Goal: Transaction & Acquisition: Purchase product/service

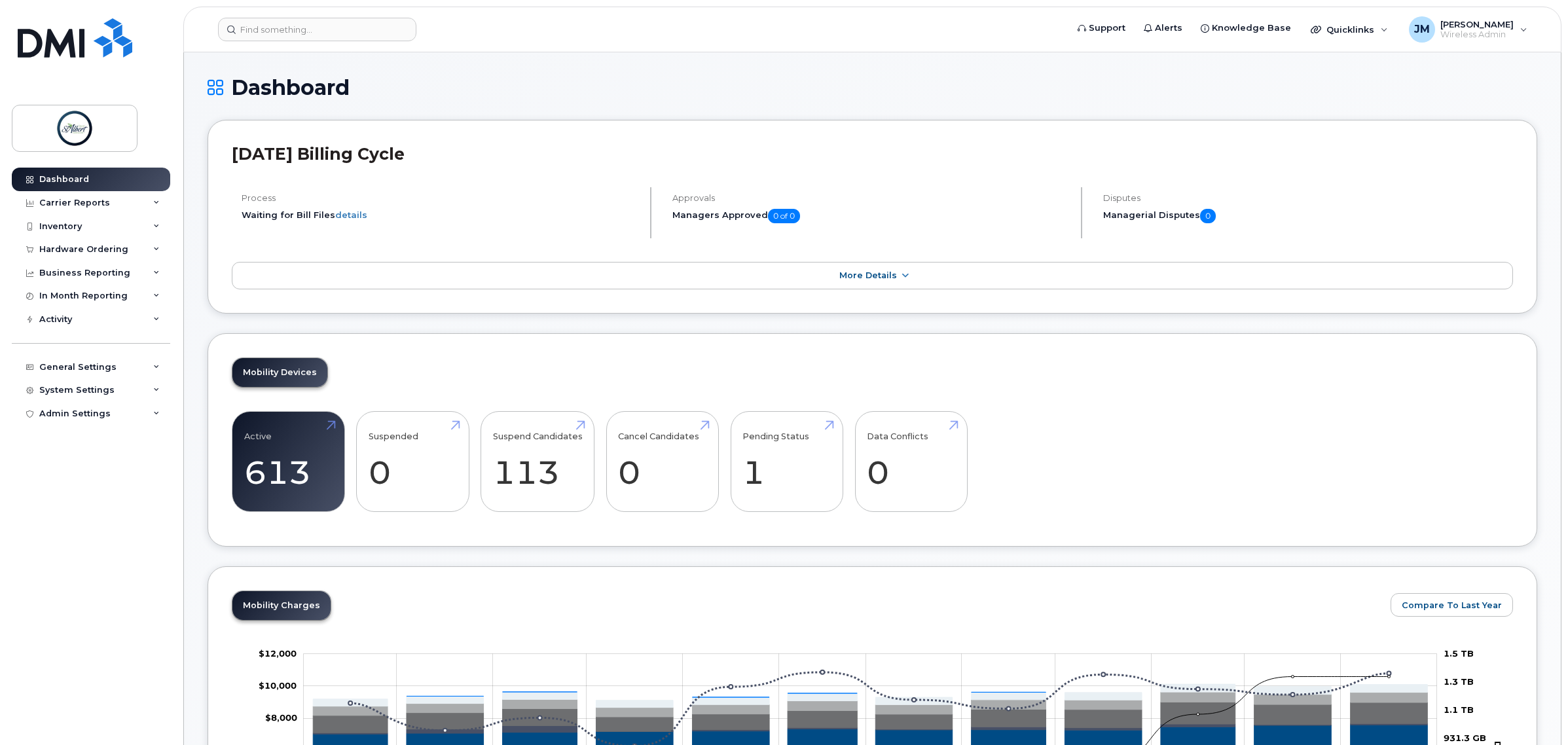
click at [77, 226] on div "Inventory" at bounding box center [60, 226] width 43 height 11
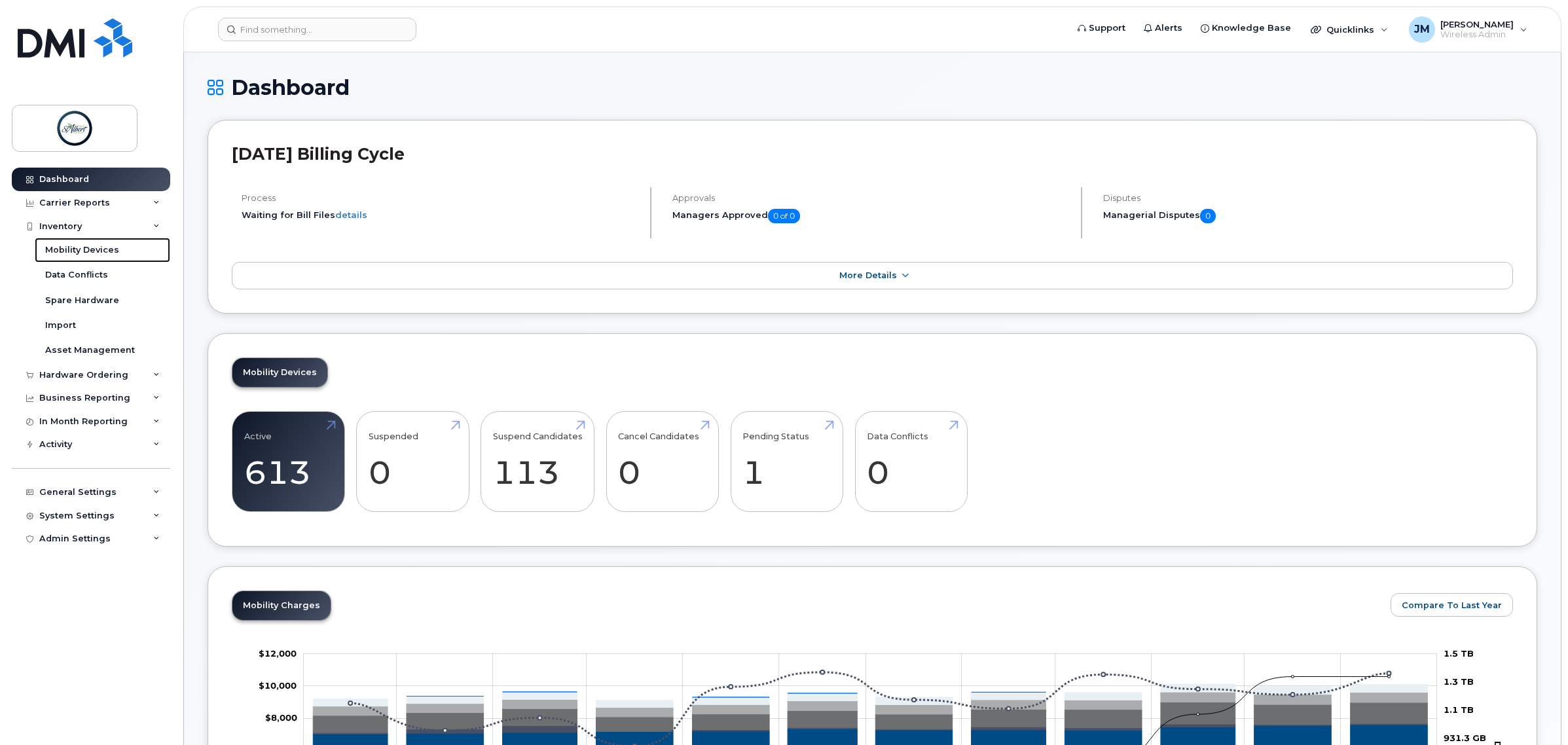
click at [102, 247] on div "Mobility Devices" at bounding box center [81, 250] width 74 height 12
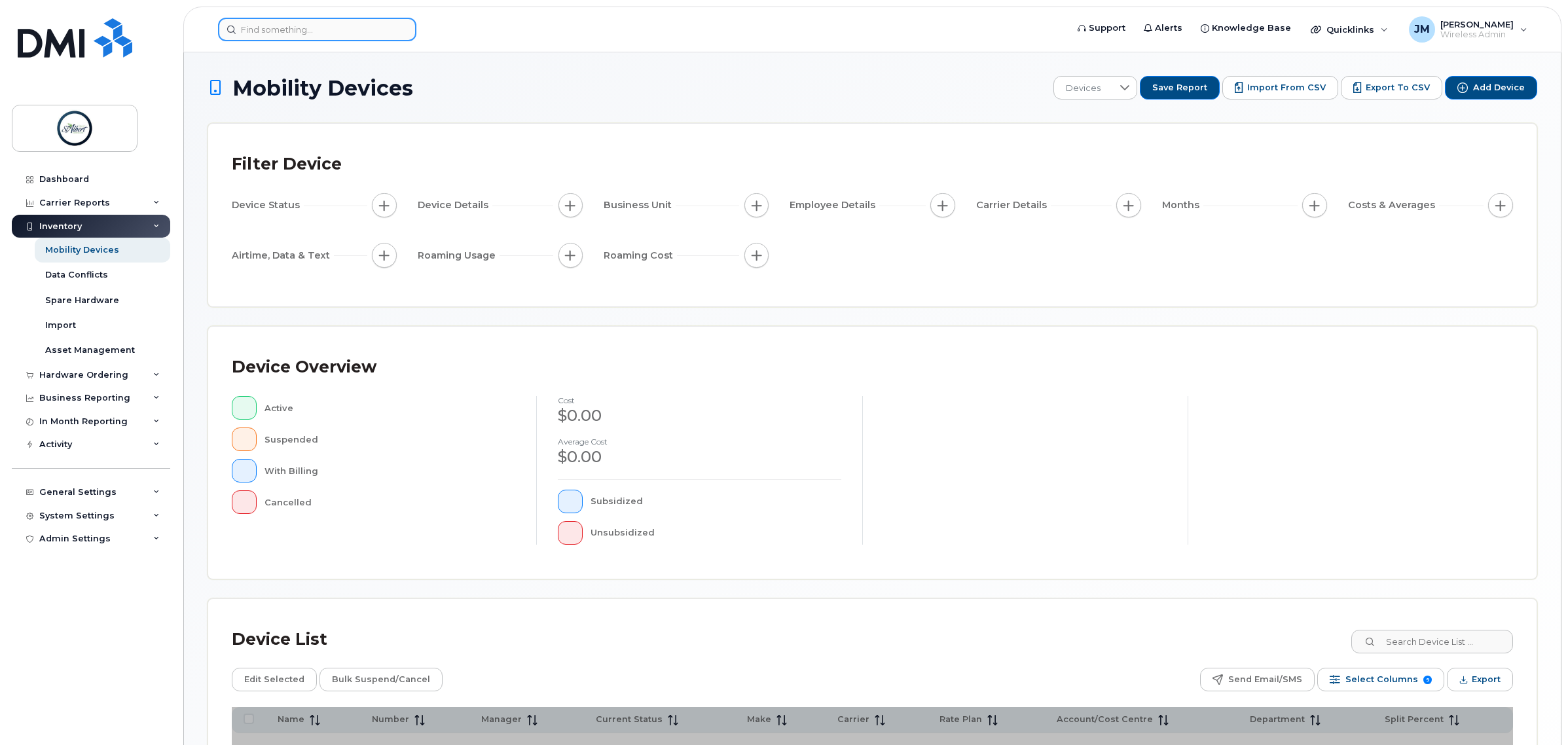
click at [359, 20] on input at bounding box center [317, 29] width 199 height 24
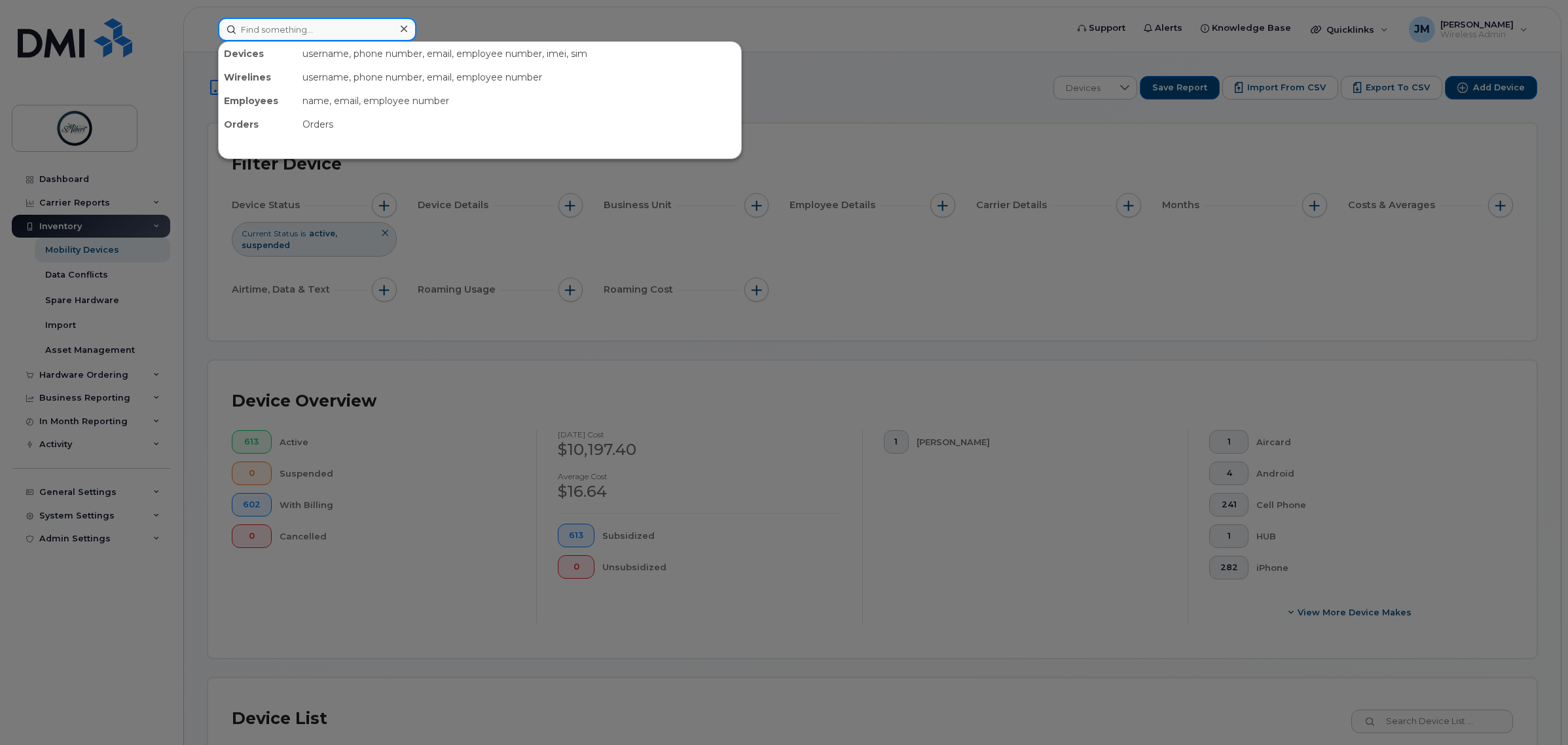
click at [268, 24] on input at bounding box center [317, 29] width 199 height 24
paste input "780-497-8579"
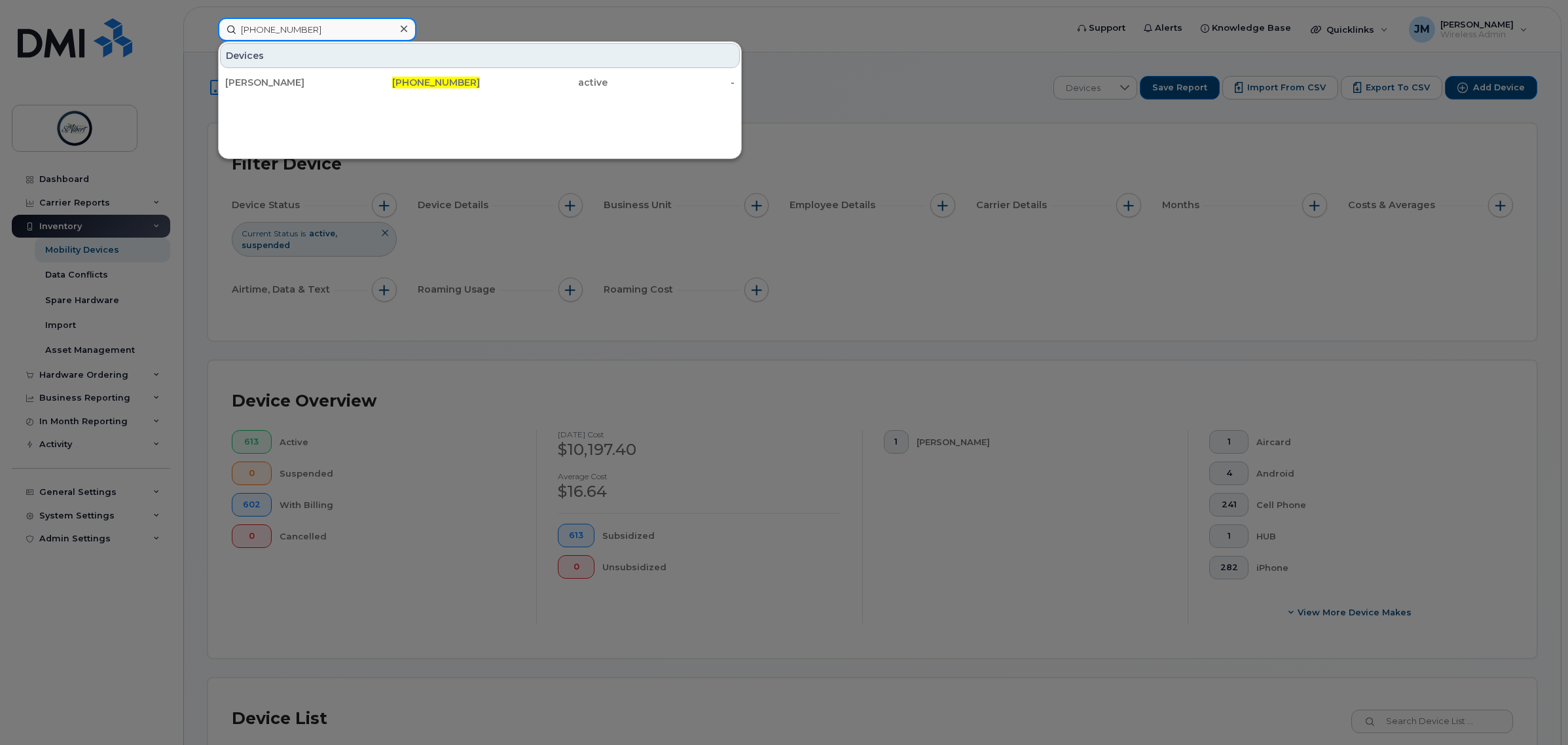
type input "780-497-8579"
click at [309, 86] on div "[PERSON_NAME]" at bounding box center [289, 82] width 128 height 13
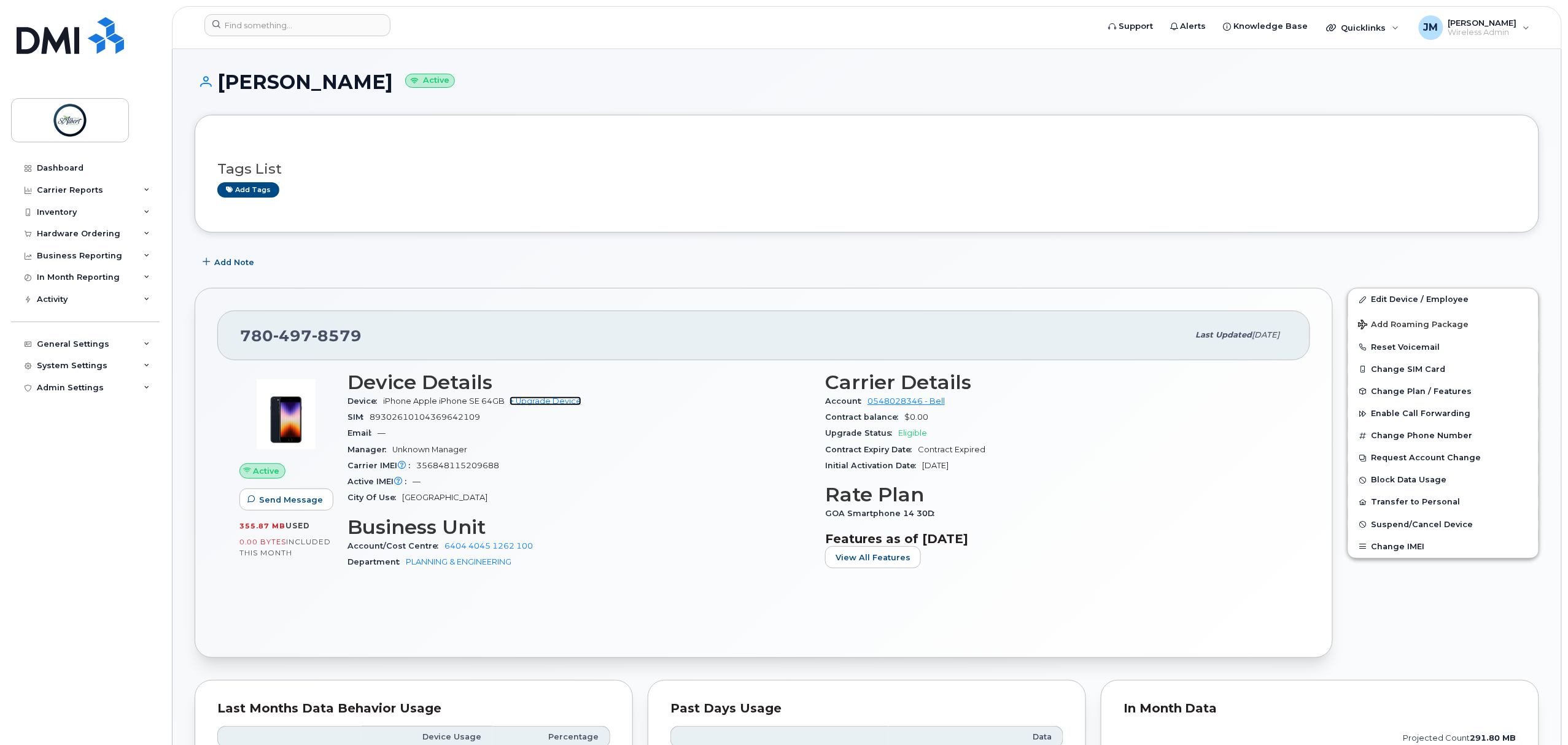
click at [549, 400] on link "+ Upgrade Device" at bounding box center [545, 401] width 72 height 9
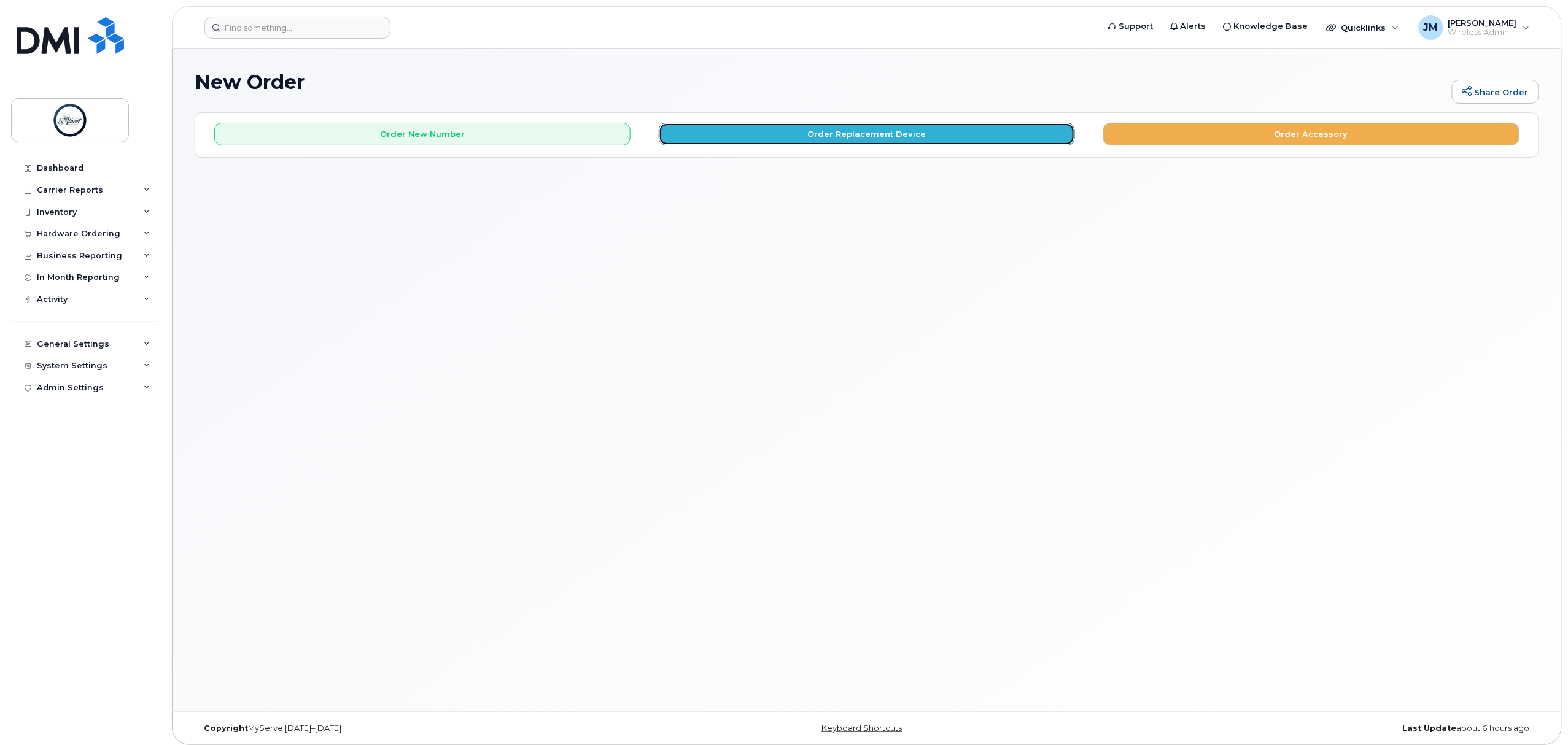
click at [742, 136] on button "Order Replacement Device" at bounding box center [867, 134] width 416 height 23
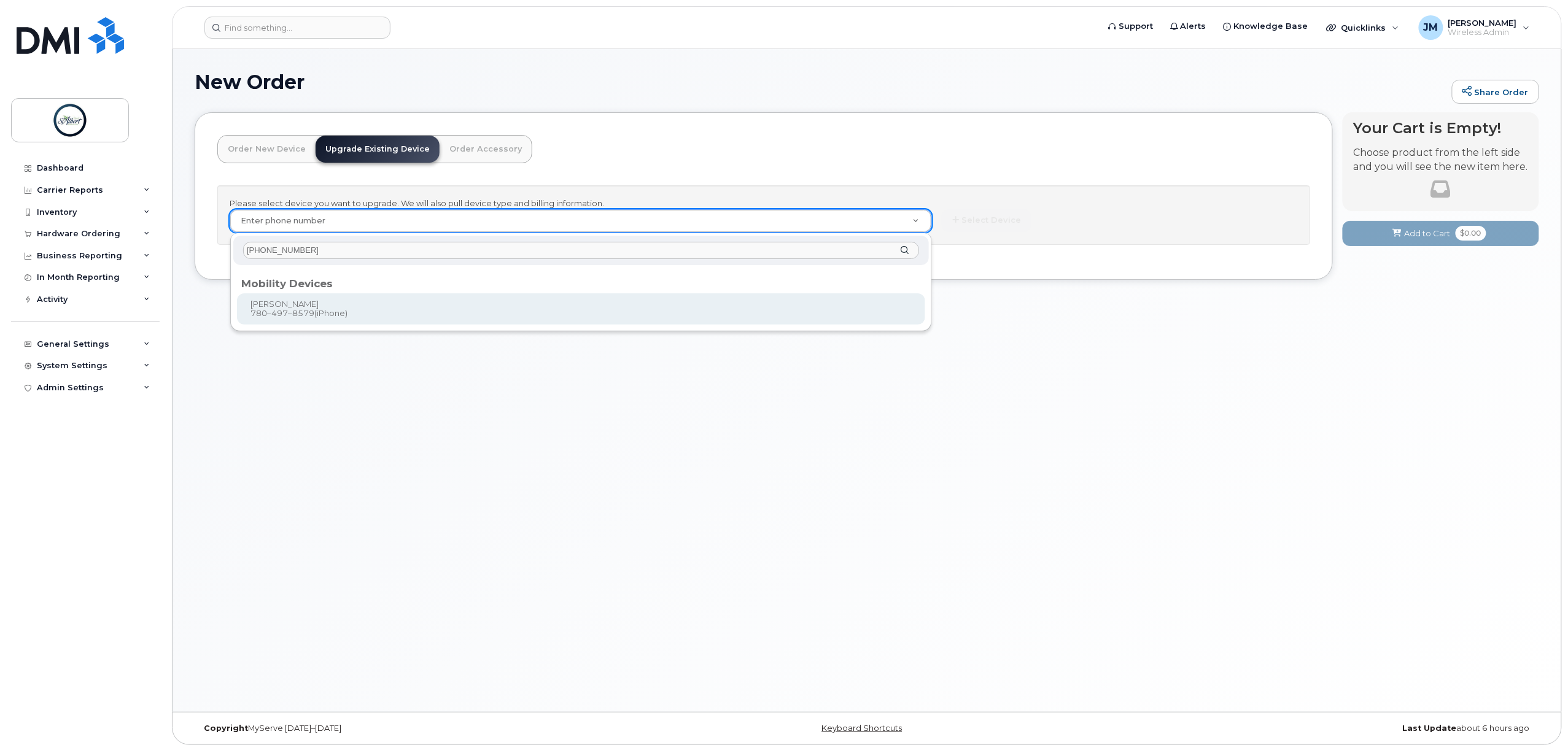
type input "[PHONE_NUMBER]"
type input "907146"
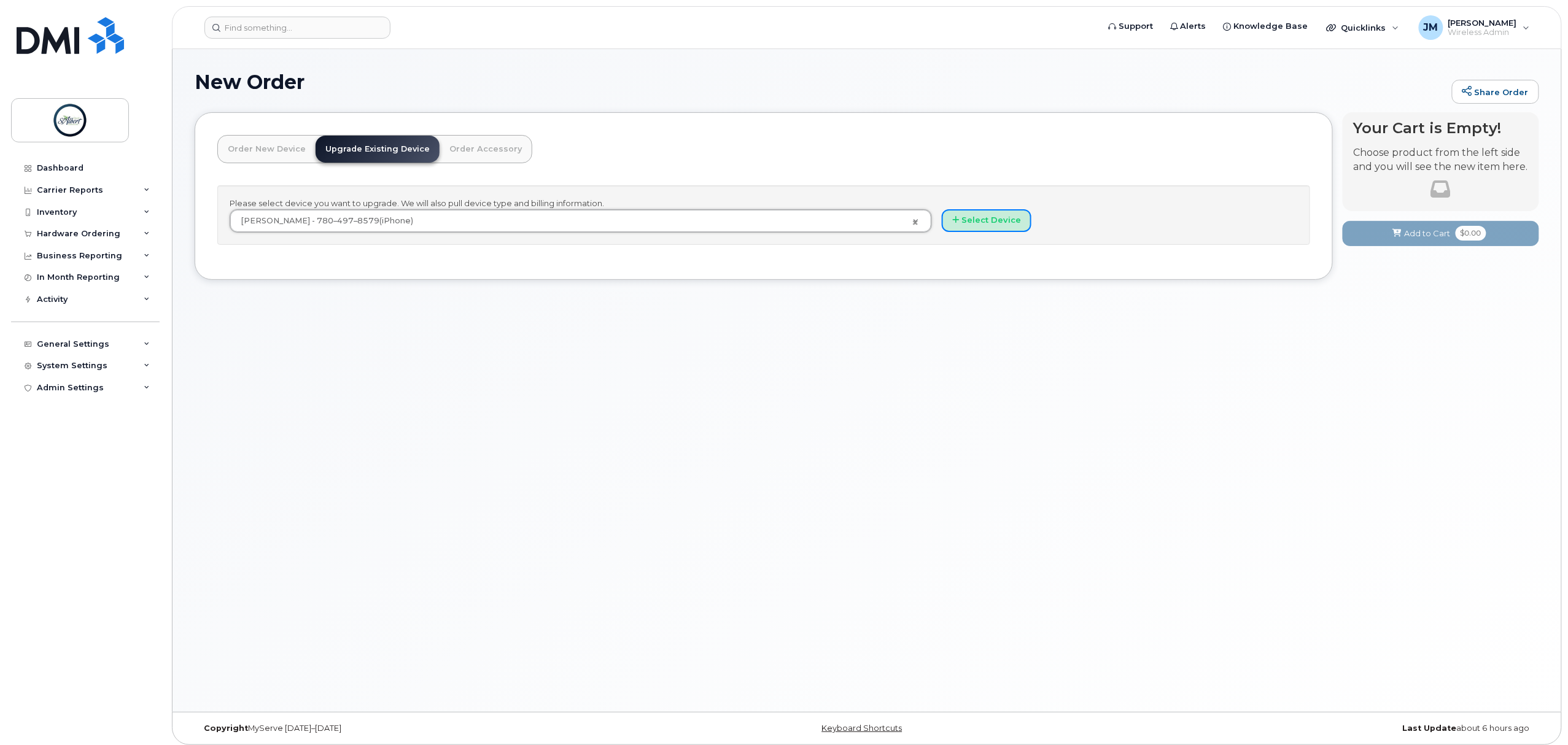
click at [988, 229] on button "Select Device" at bounding box center [987, 220] width 90 height 23
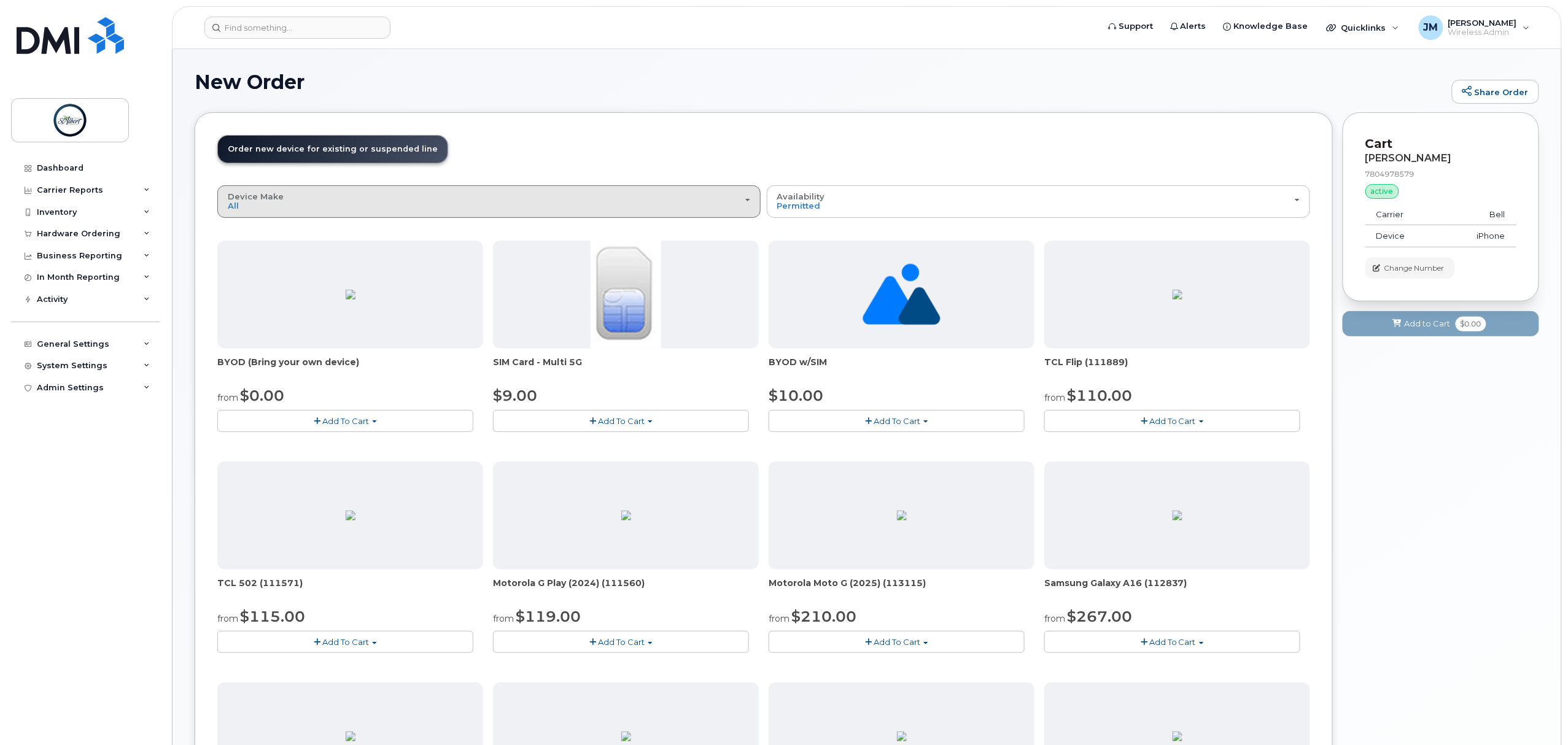
drag, startPoint x: 457, startPoint y: 213, endPoint x: 470, endPoint y: 216, distance: 13.3
click at [457, 214] on button "Device Make All Aircard Android Cell Phone HUB iPhone Tablet Unknown" at bounding box center [489, 201] width 543 height 32
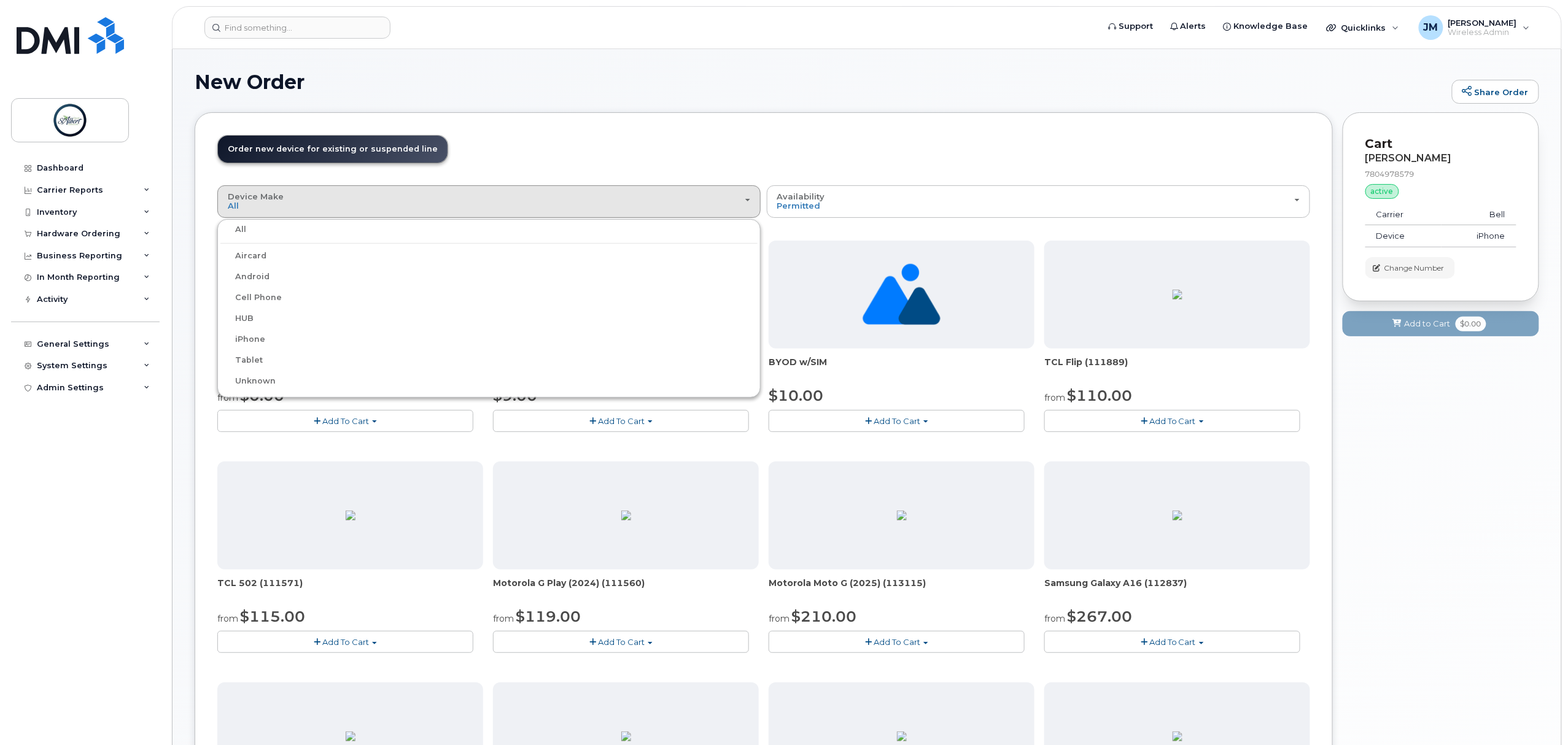
click at [253, 345] on label "iPhone" at bounding box center [243, 339] width 45 height 14
click at [0, 0] on input "iPhone" at bounding box center [0, 0] width 0 height 0
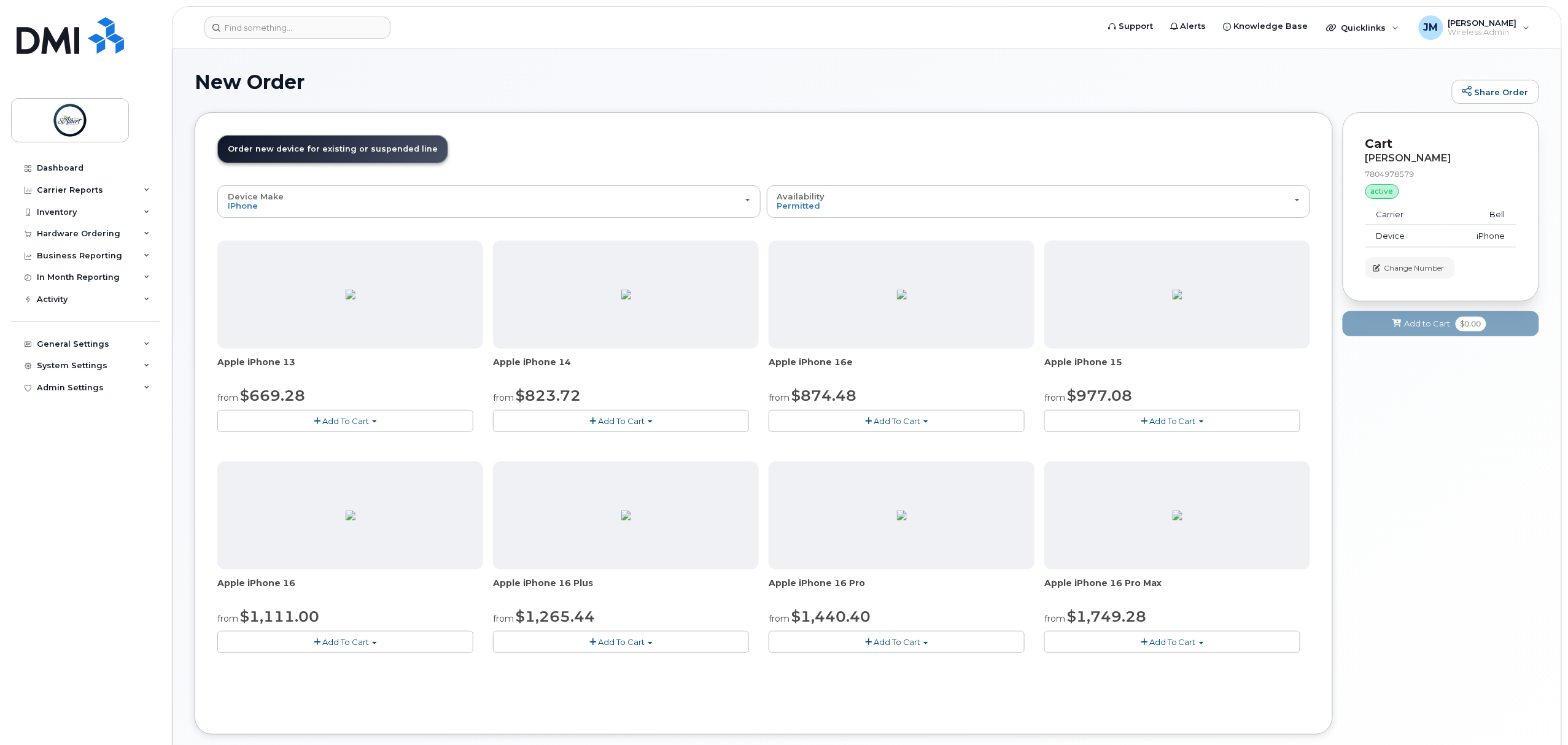
click at [708, 64] on div "New Order Share Order × Share This Order If you want to allow others to create …" at bounding box center [867, 412] width 1389 height 726
click at [344, 425] on span "Add To Cart" at bounding box center [346, 421] width 47 height 10
click at [344, 459] on link "$669.28 - Outright purchase (128GB model)" at bounding box center [322, 458] width 203 height 15
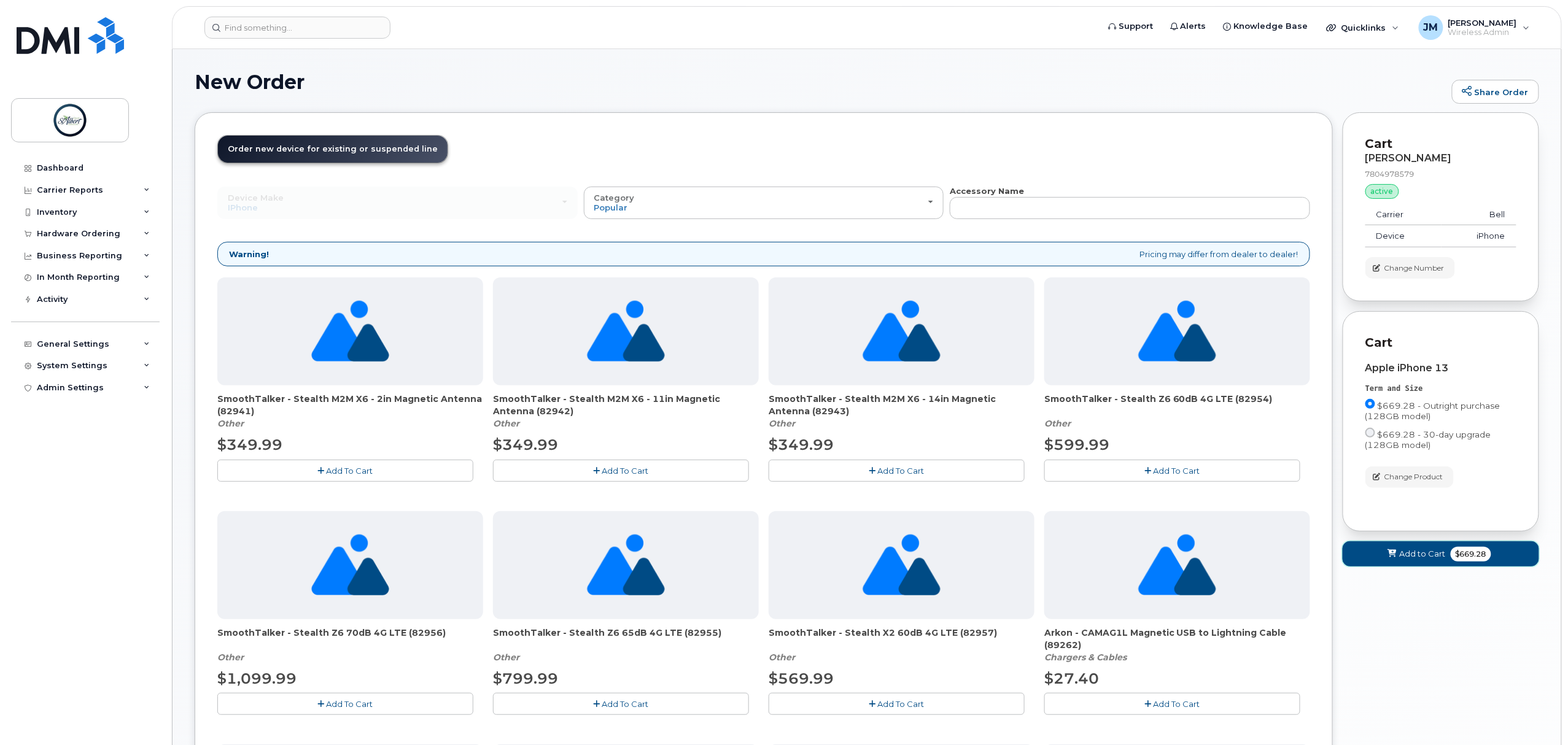
click at [1431, 559] on span "Add to Cart" at bounding box center [1423, 554] width 46 height 12
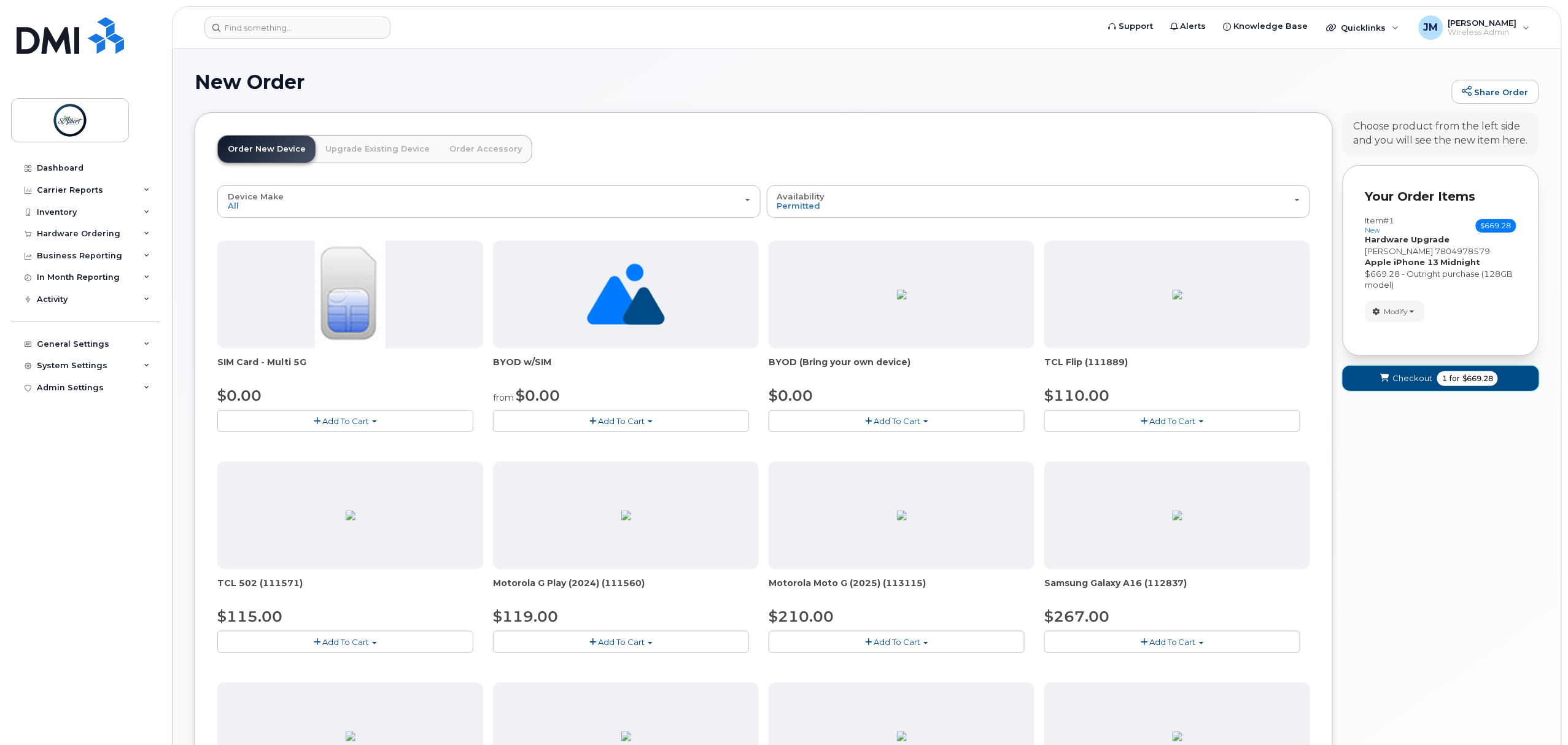
click at [1403, 380] on span "Checkout" at bounding box center [1413, 378] width 40 height 12
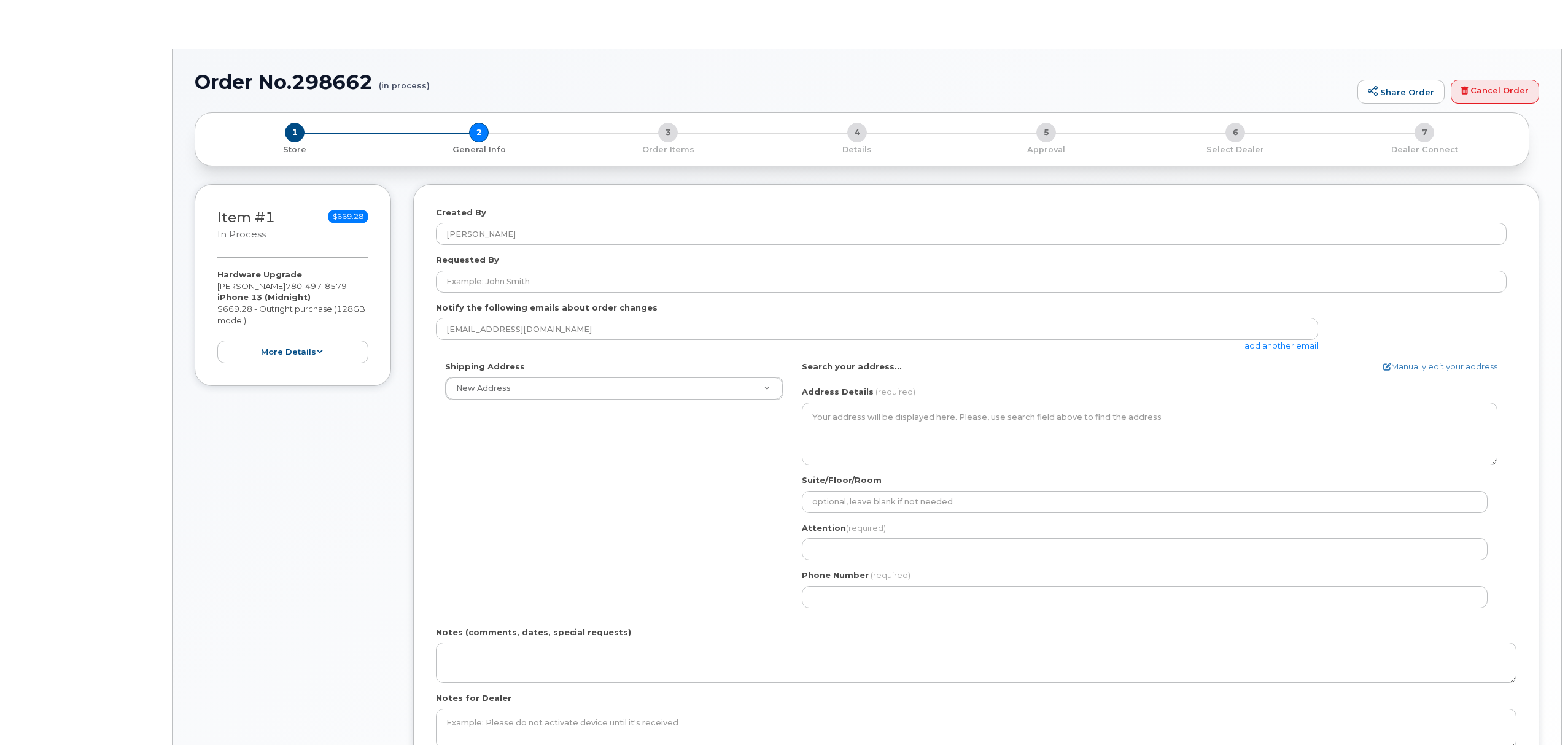
select select
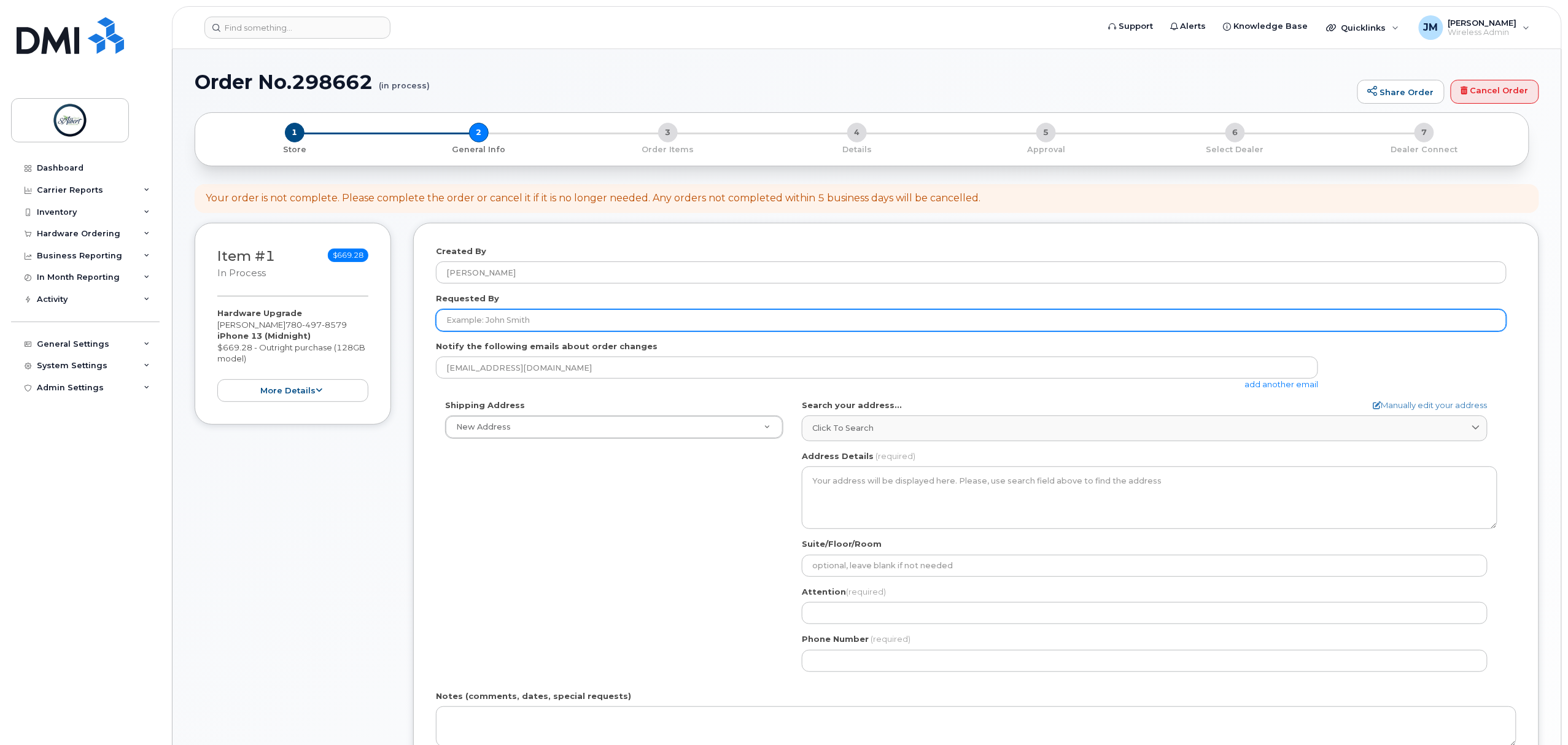
click at [529, 319] on input "Requested By" at bounding box center [971, 321] width 1071 height 22
type input "[PERSON_NAME]"
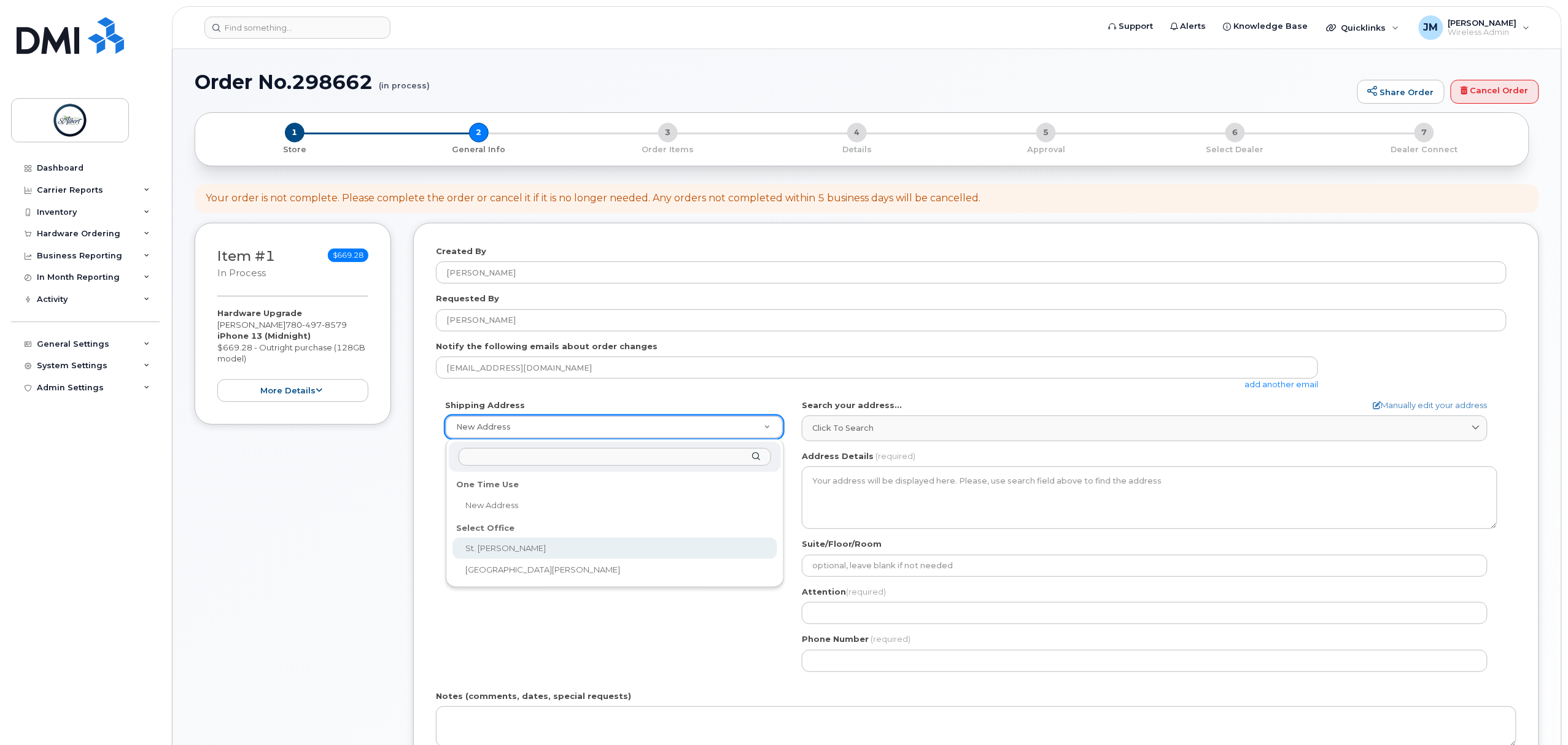
select select
type textarea "5 St Anne St Office 2100 2nd Floor St. Albert Place (City Hall) St. Albert Albe…"
type input "[PERSON_NAME]"
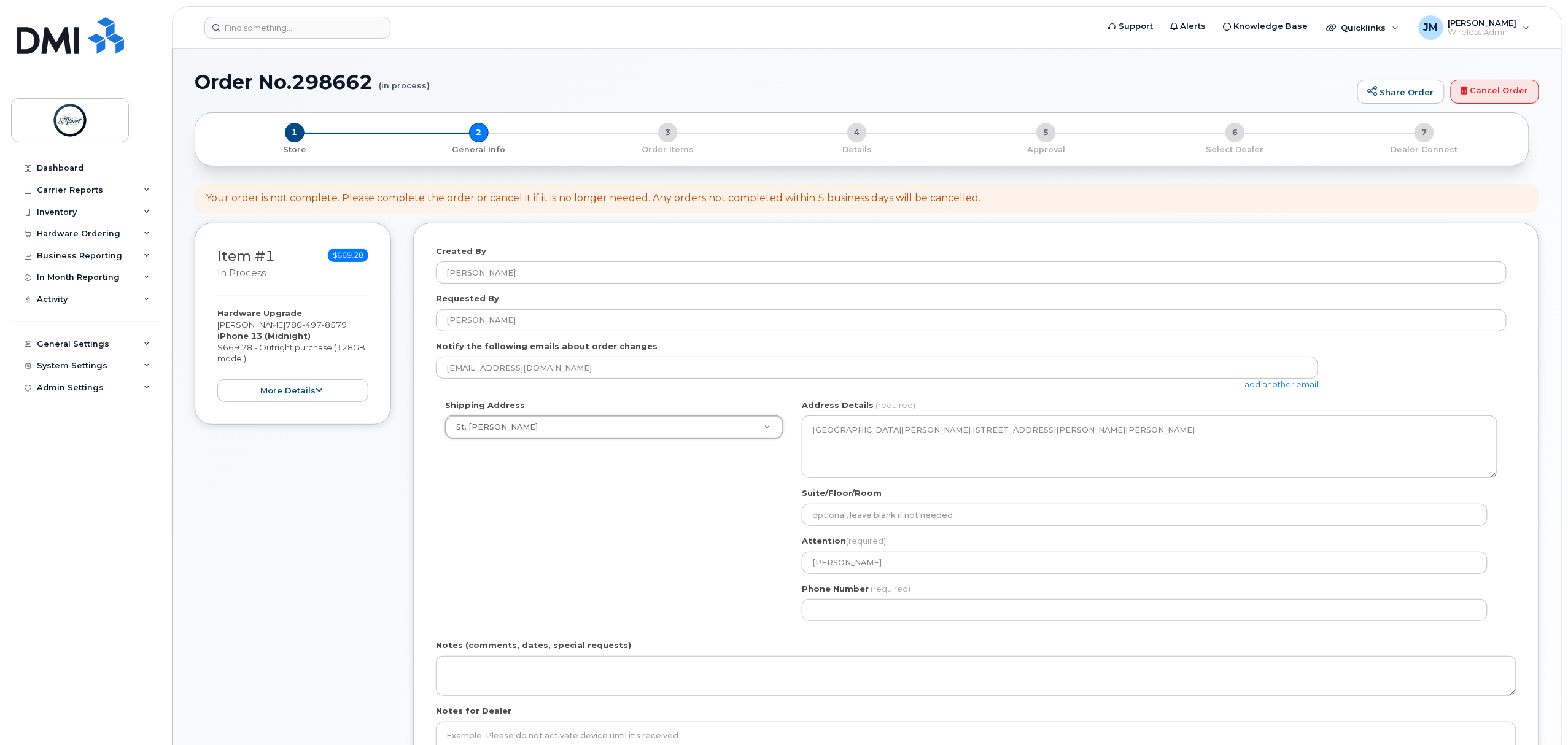
scroll to position [82, 0]
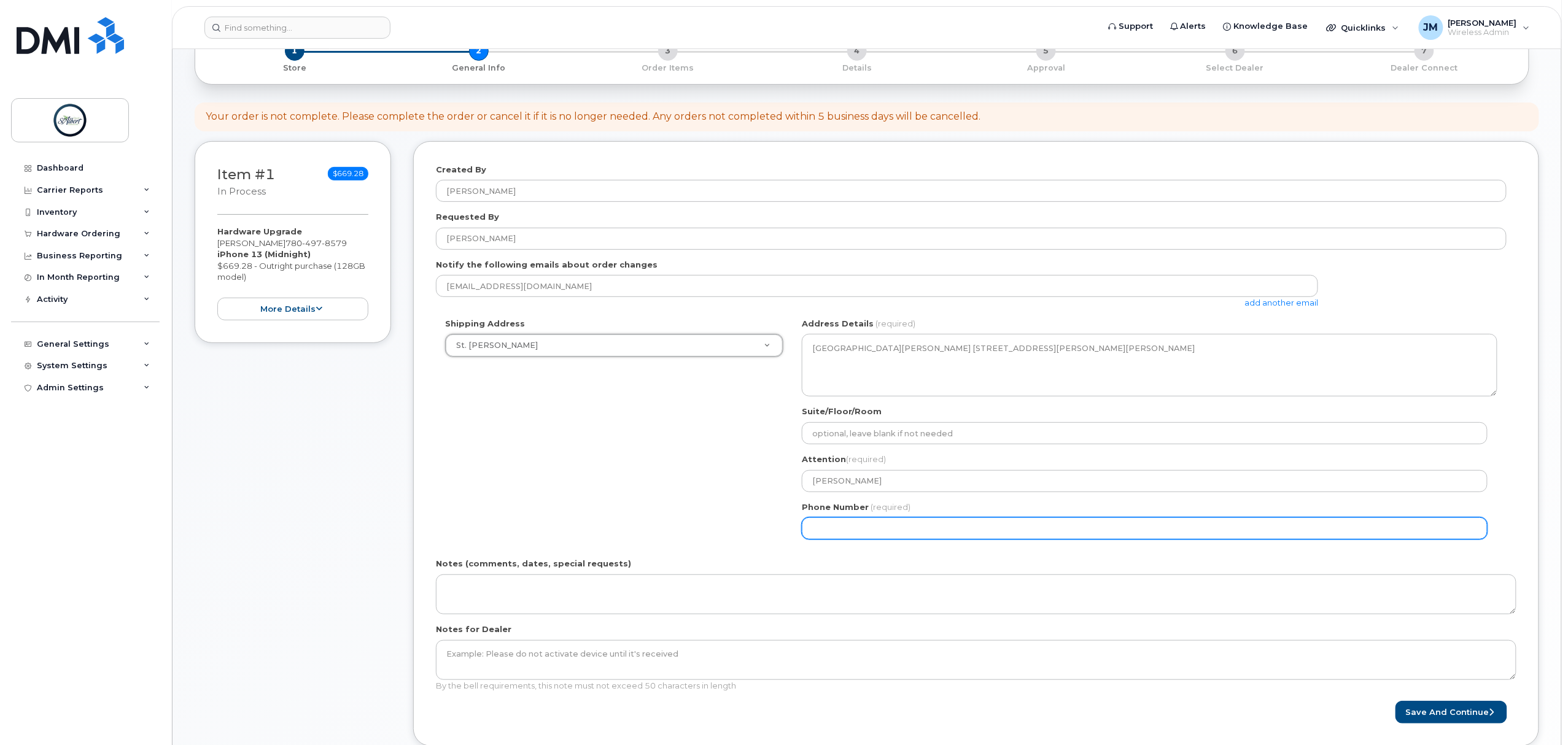
click at [906, 532] on input "Phone Number" at bounding box center [1145, 528] width 686 height 22
select select
type input "587340375"
select select
type input "5873403756"
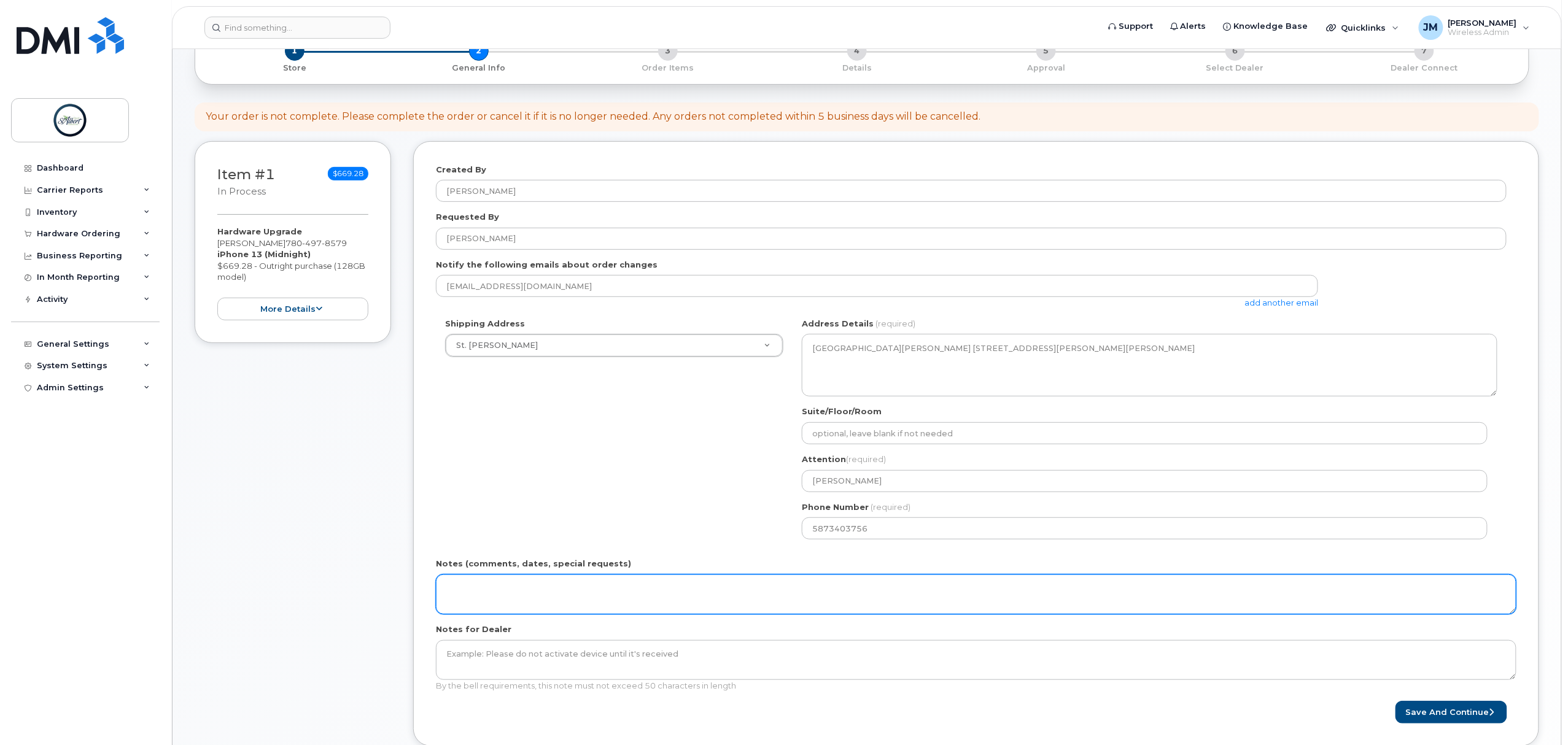
click at [566, 594] on textarea "Notes (comments, dates, special requests)" at bounding box center [976, 595] width 1081 height 41
type textarea "SR 12792"
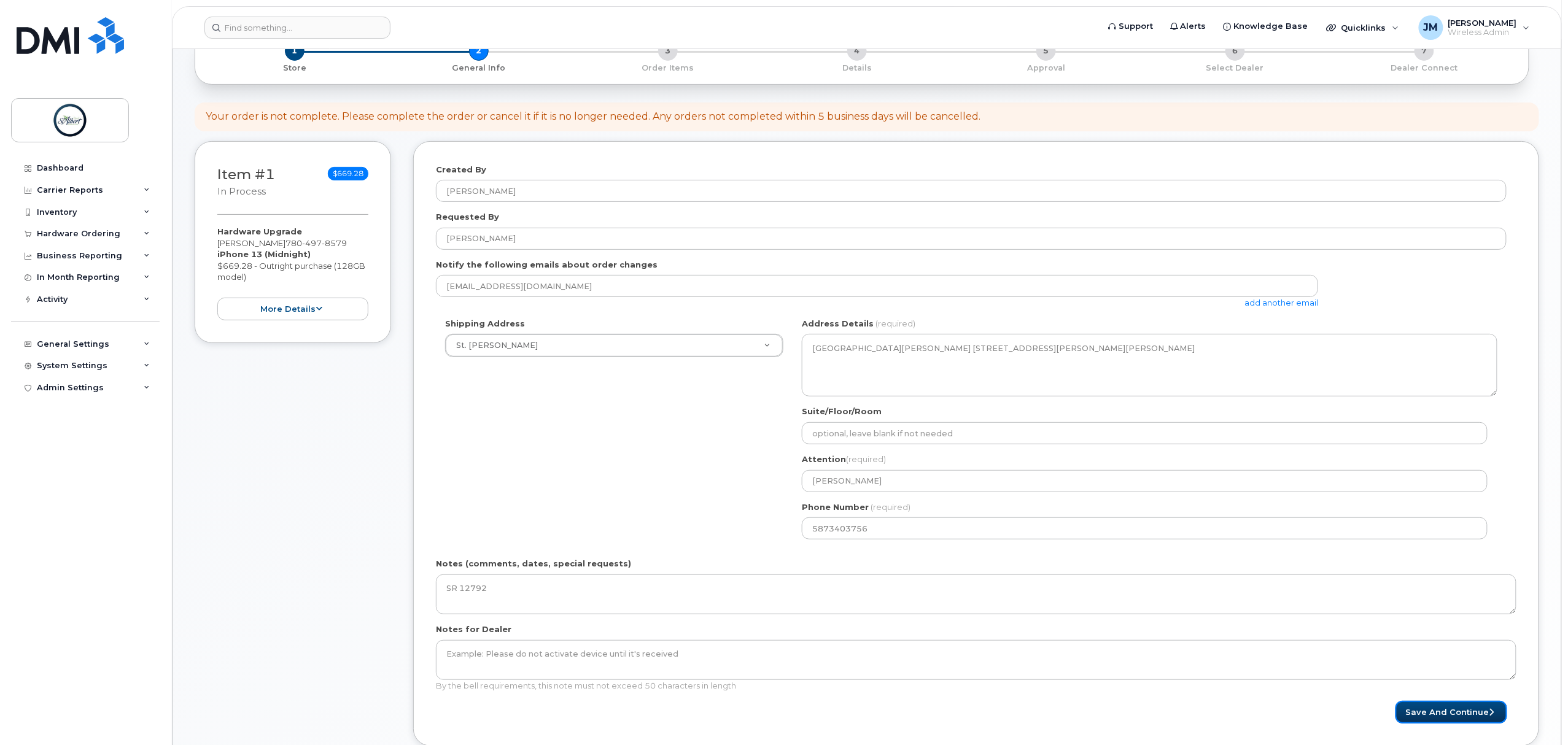
click at [1448, 713] on button "Save and Continue" at bounding box center [1451, 712] width 112 height 23
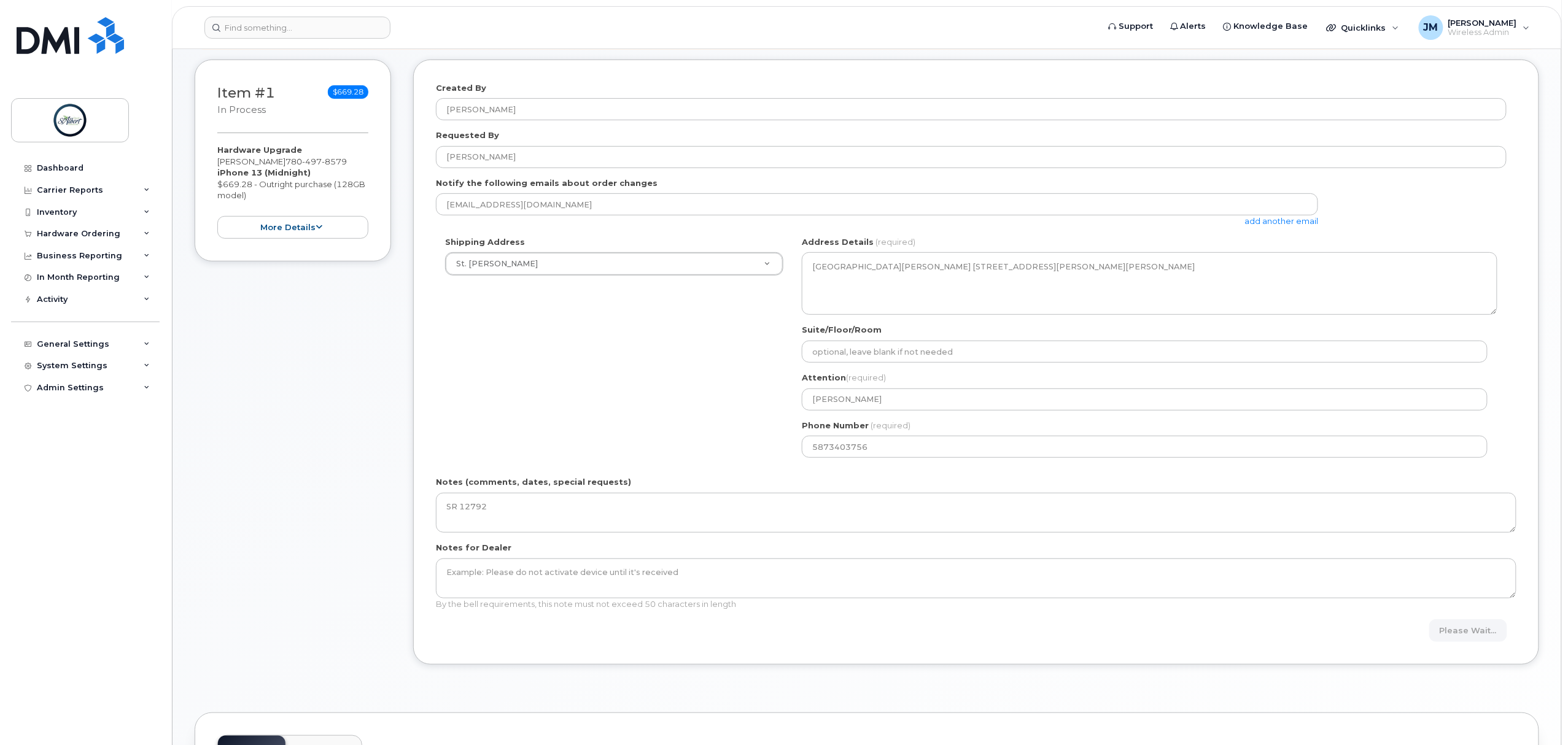
scroll to position [245, 0]
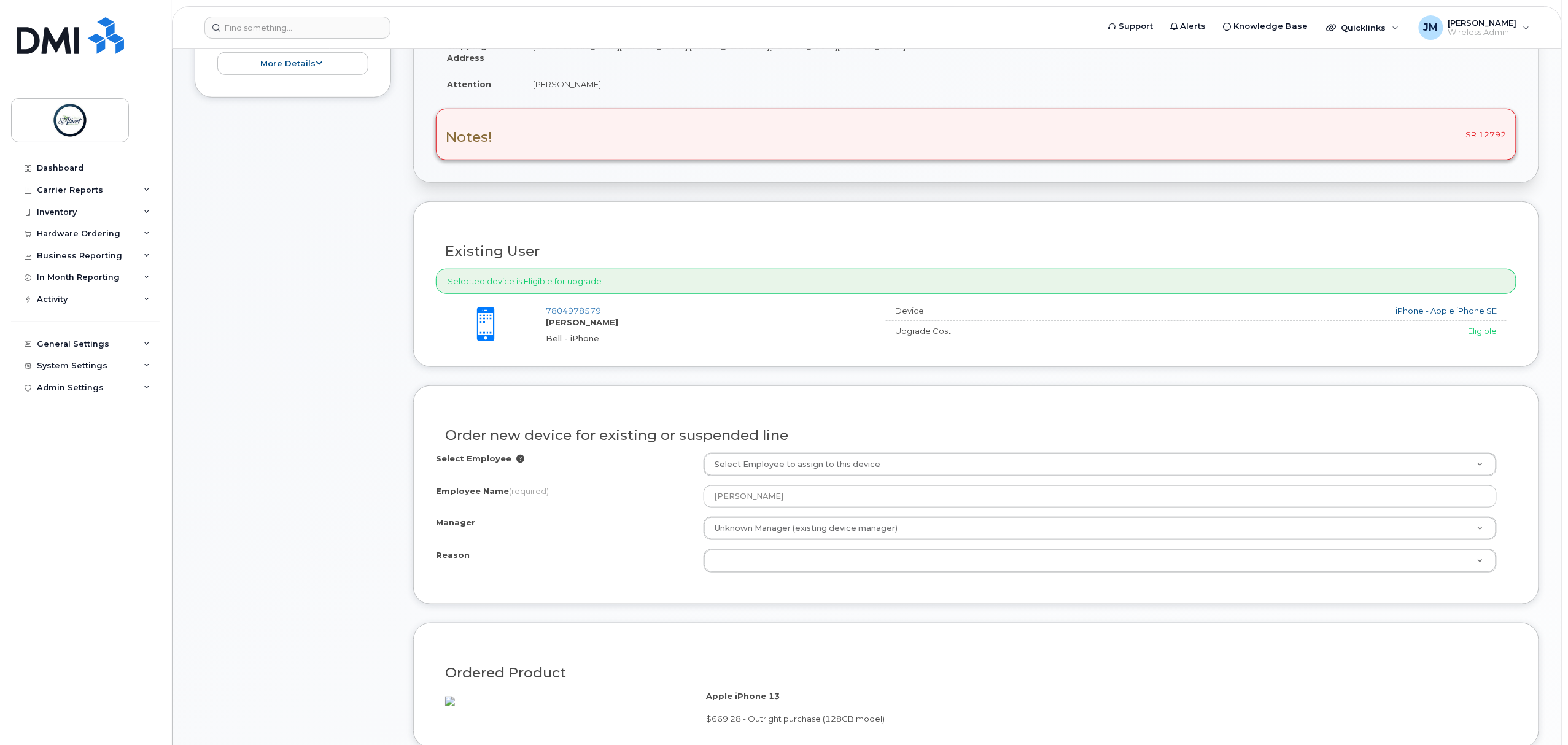
scroll to position [409, 0]
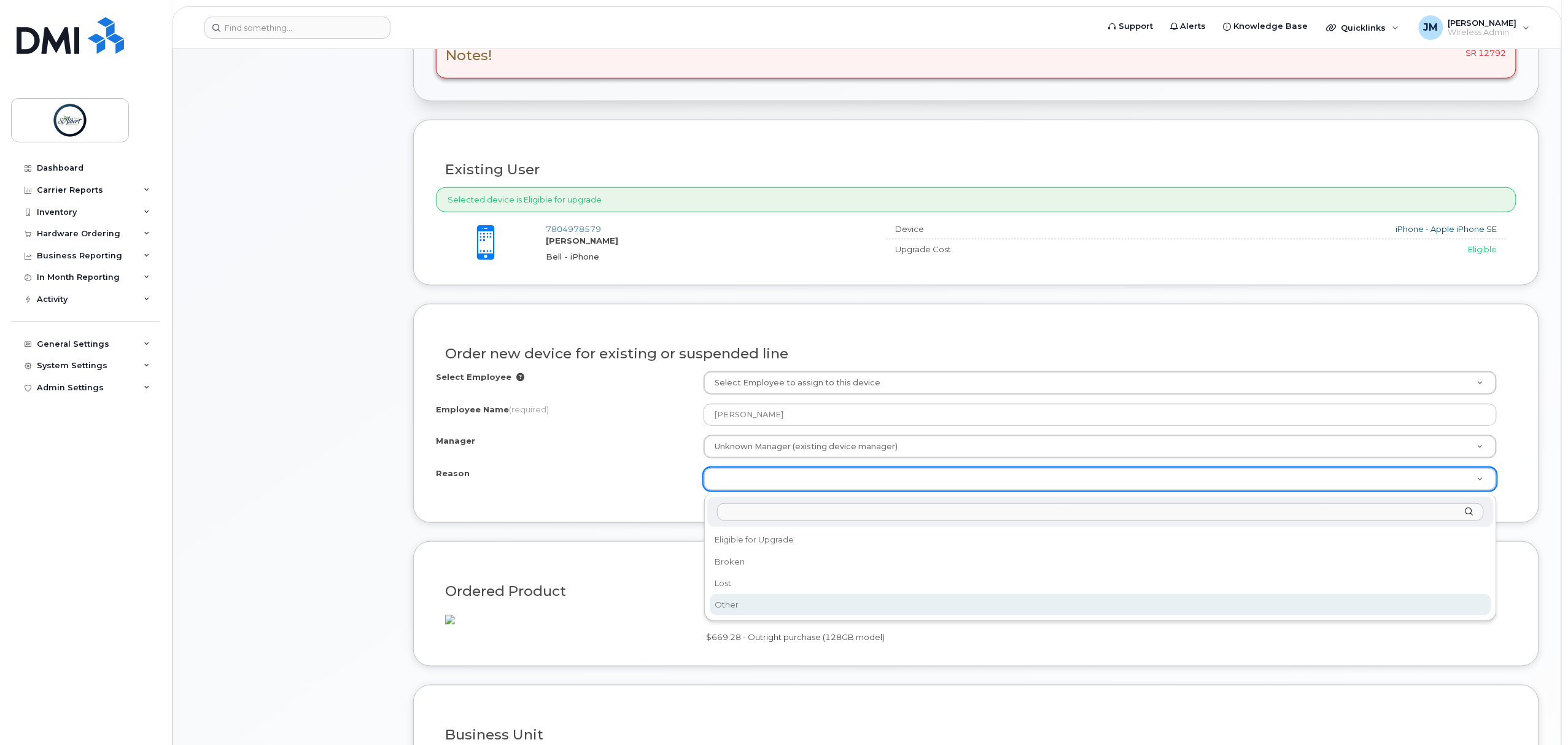
select select "other"
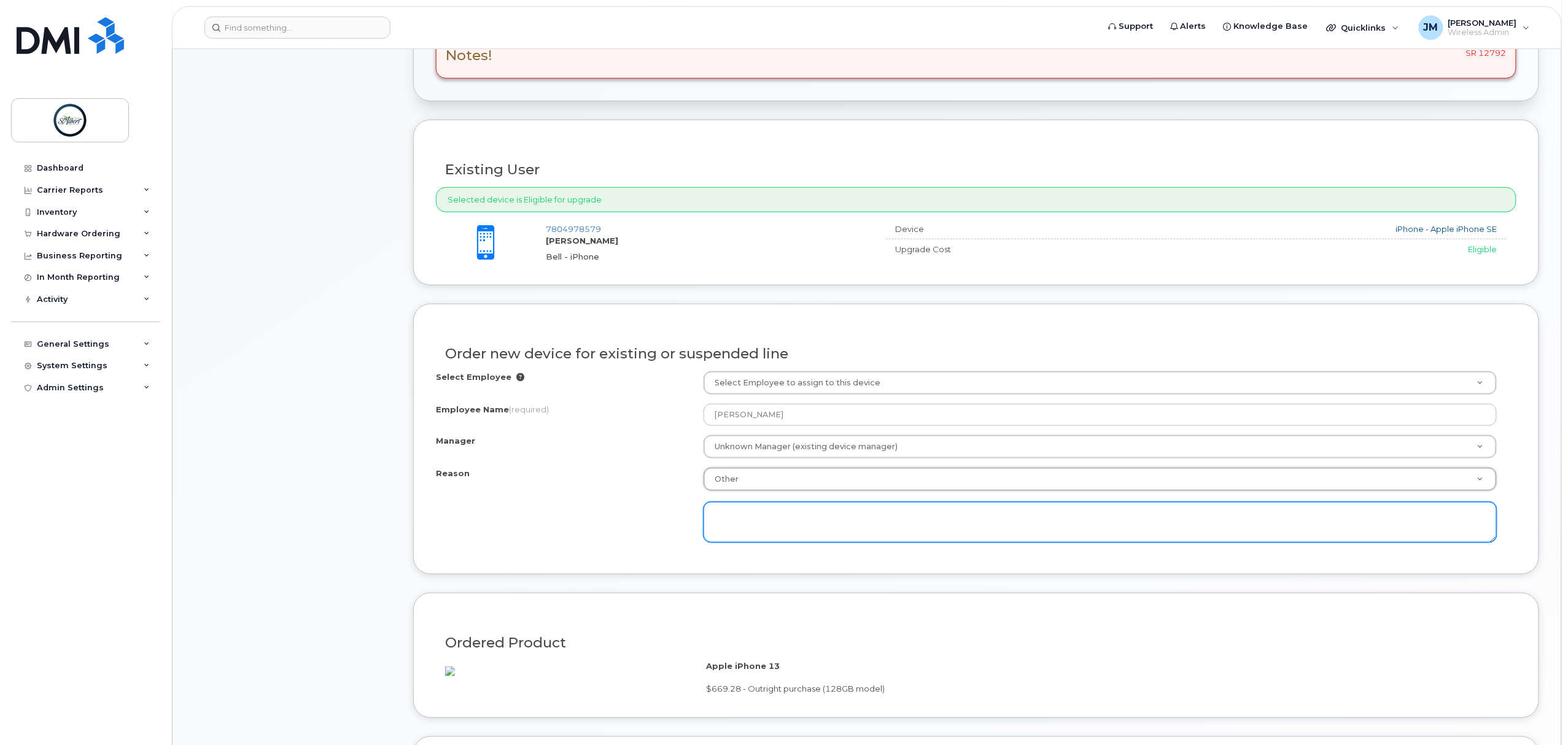
click at [786, 531] on textarea at bounding box center [1100, 523] width 794 height 41
click at [732, 529] on textarea at bounding box center [1100, 523] width 794 height 41
paste textarea "Battery life, temperature-sensitive hot and cold weather"
click at [755, 526] on textarea "Battery life, temperature-sensitive hot and cold weather" at bounding box center [1100, 523] width 794 height 41
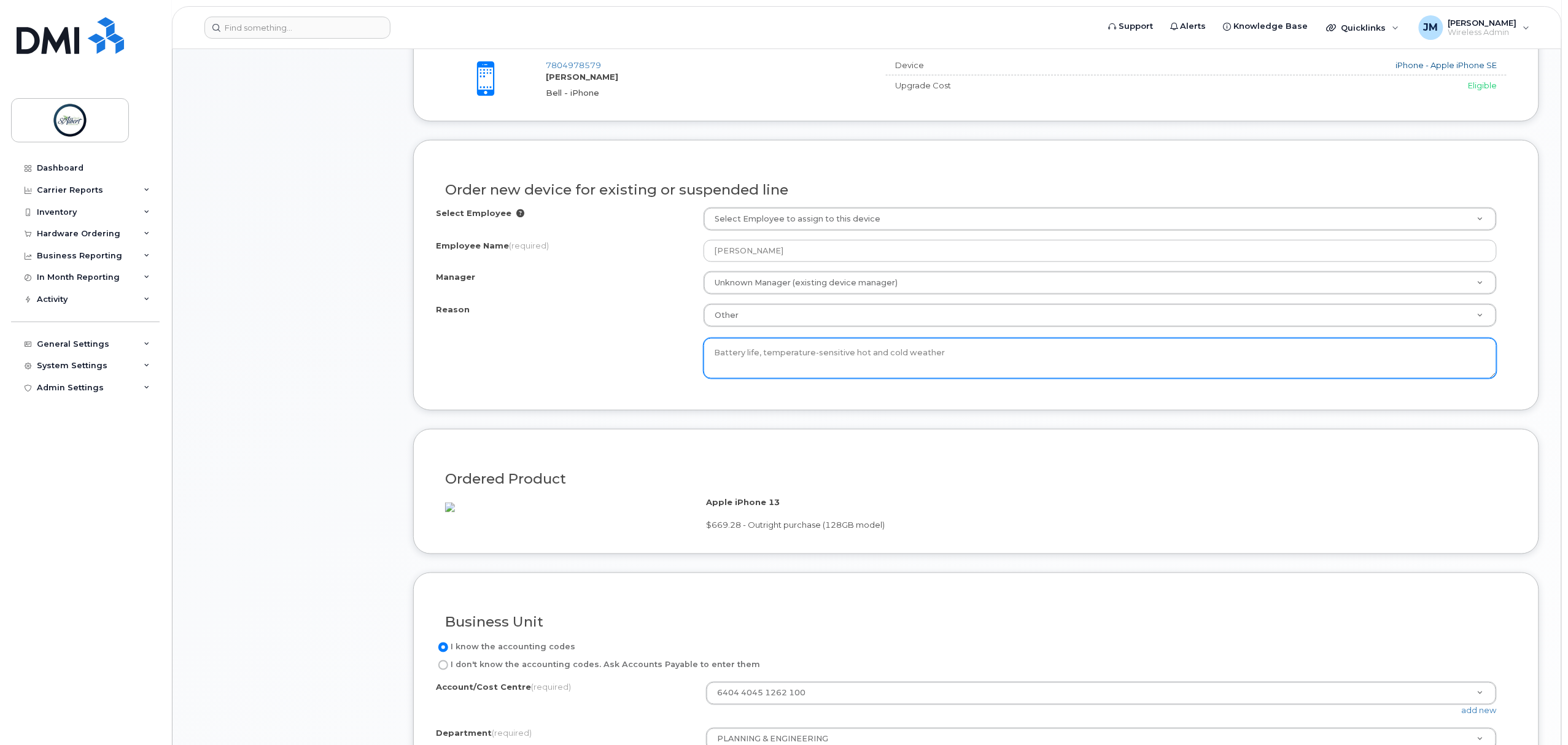
scroll to position [491, 0]
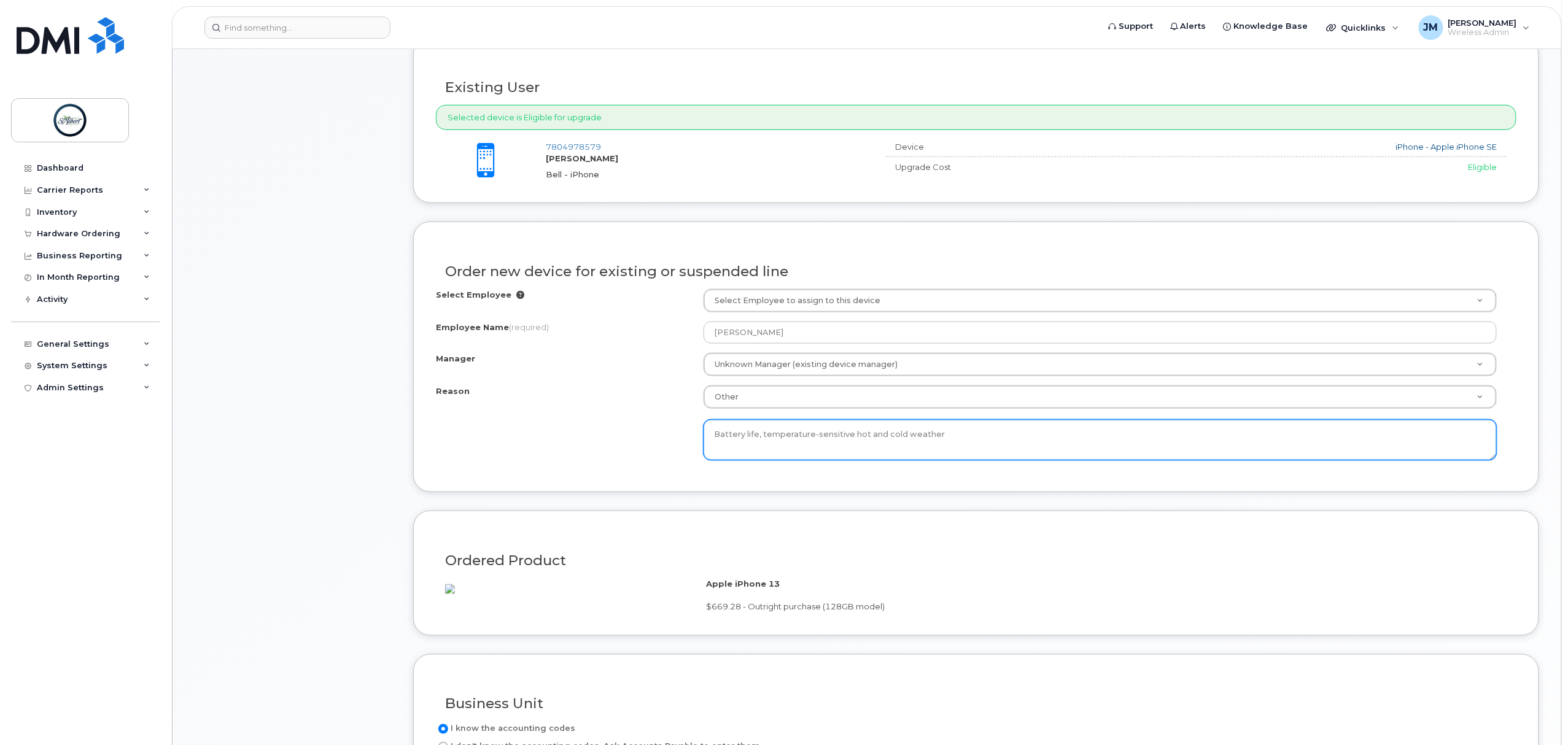
type textarea "Battery life, temperature-sensitive hot and cold weather"
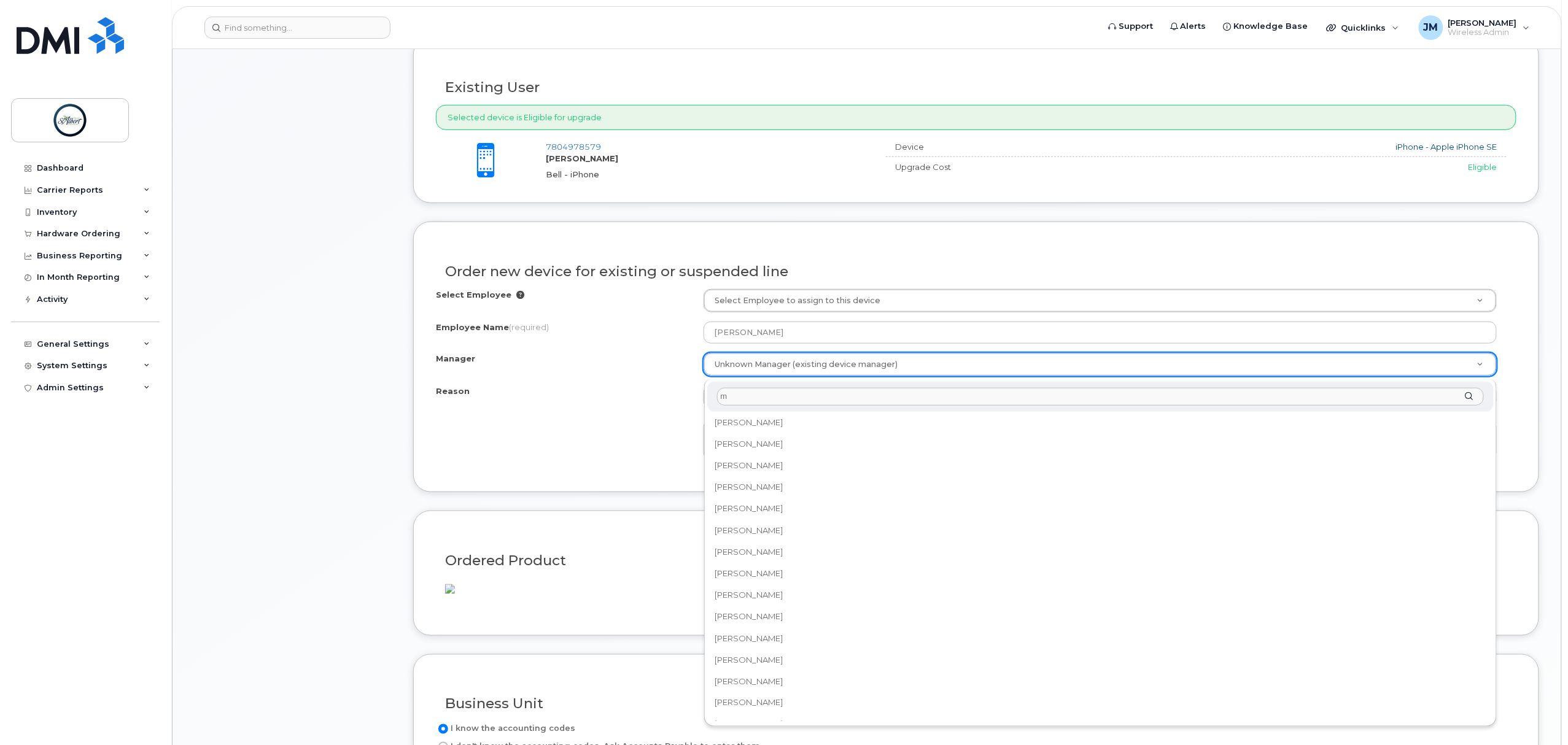
scroll to position [0, 0]
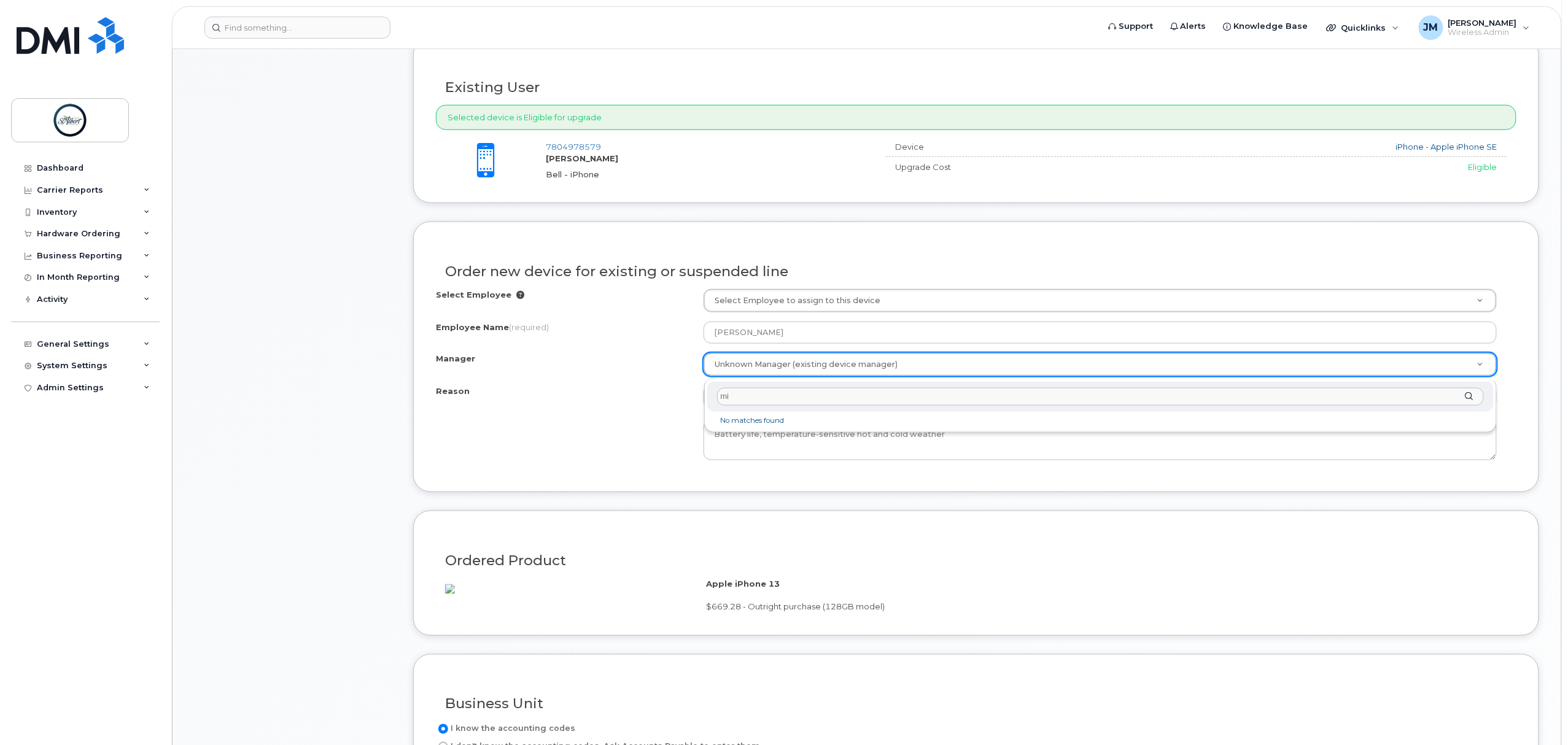
type input "m"
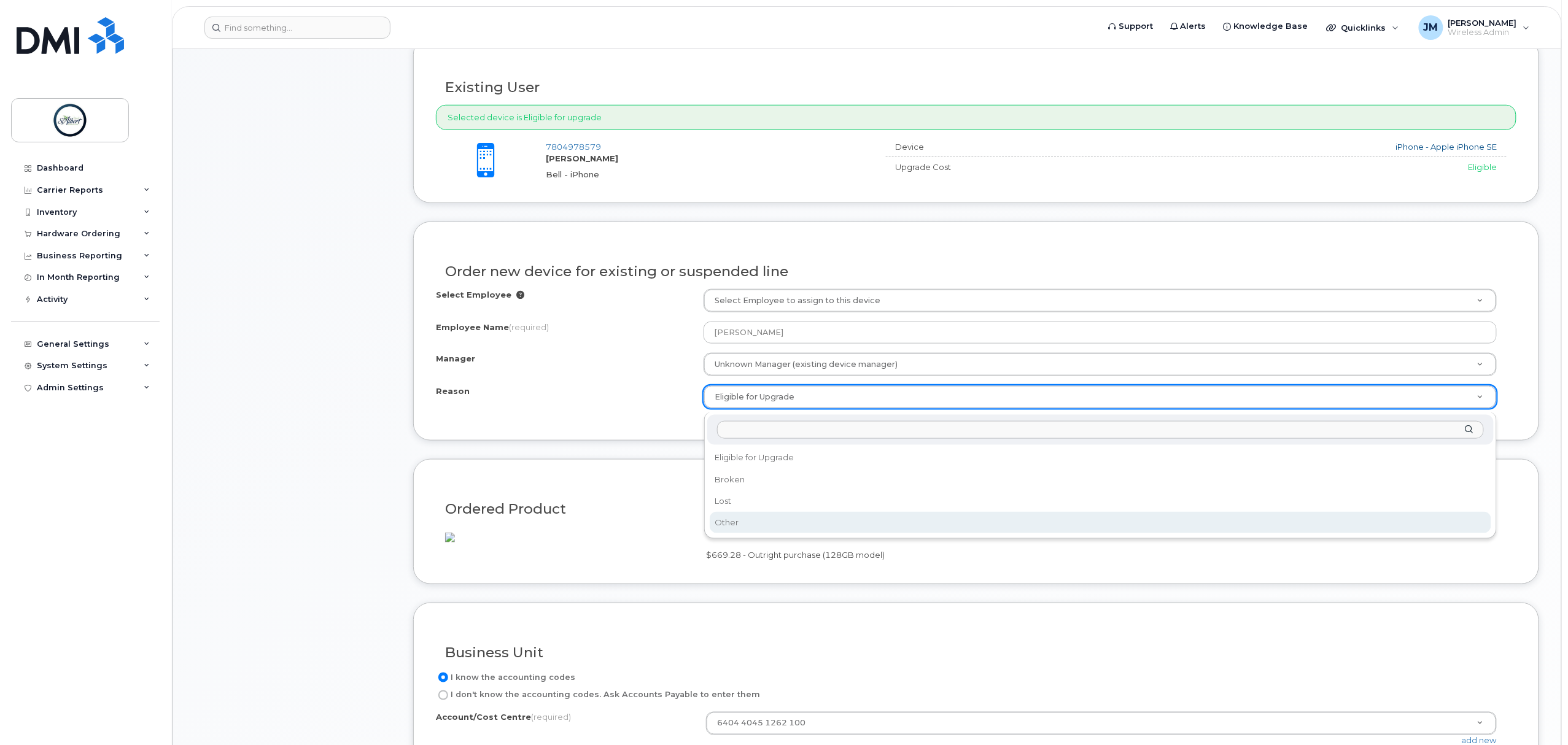
select select "other"
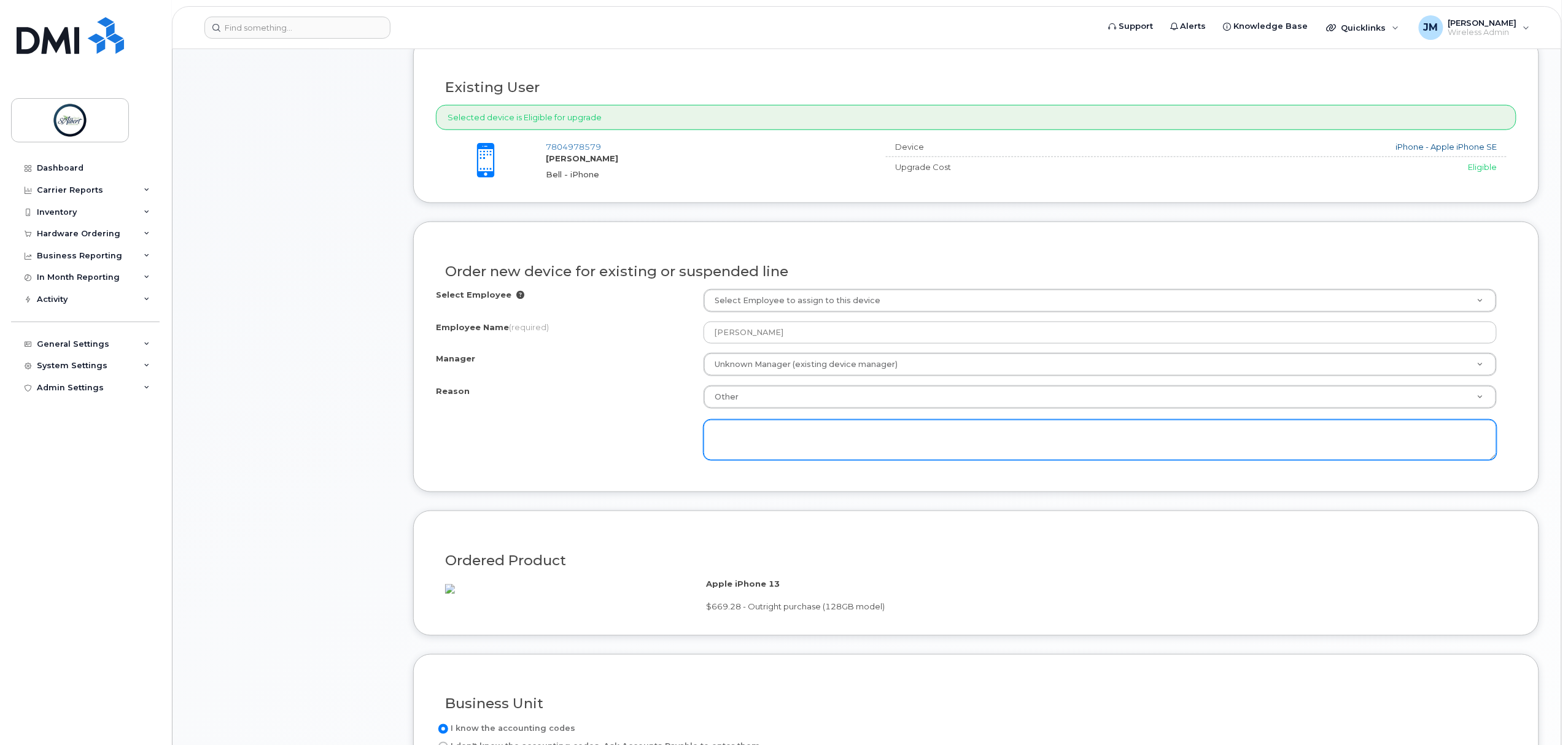
click at [778, 453] on textarea at bounding box center [1100, 440] width 794 height 41
paste textarea "Battery life, temperature-sensitive hot and cold weather"
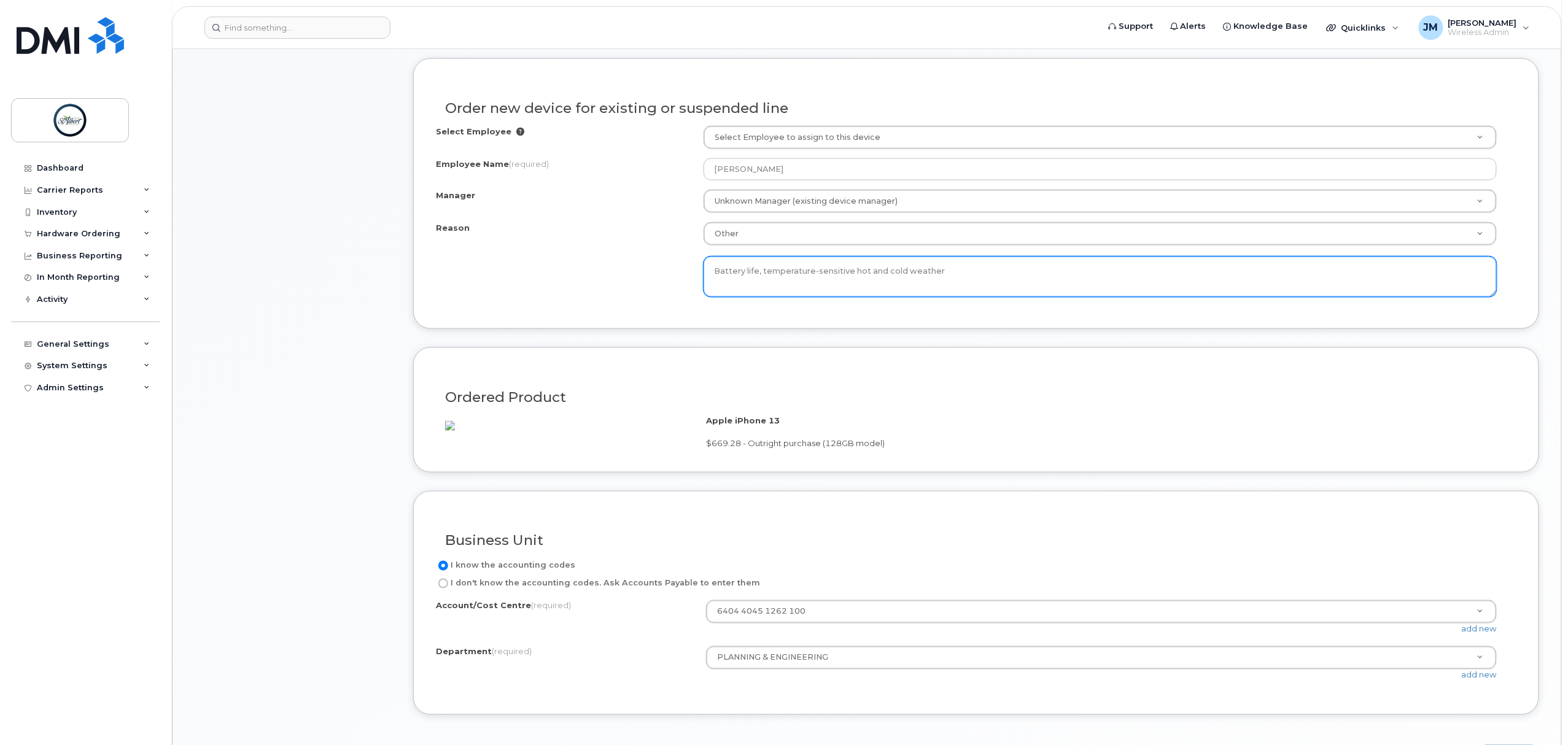
scroll to position [818, 0]
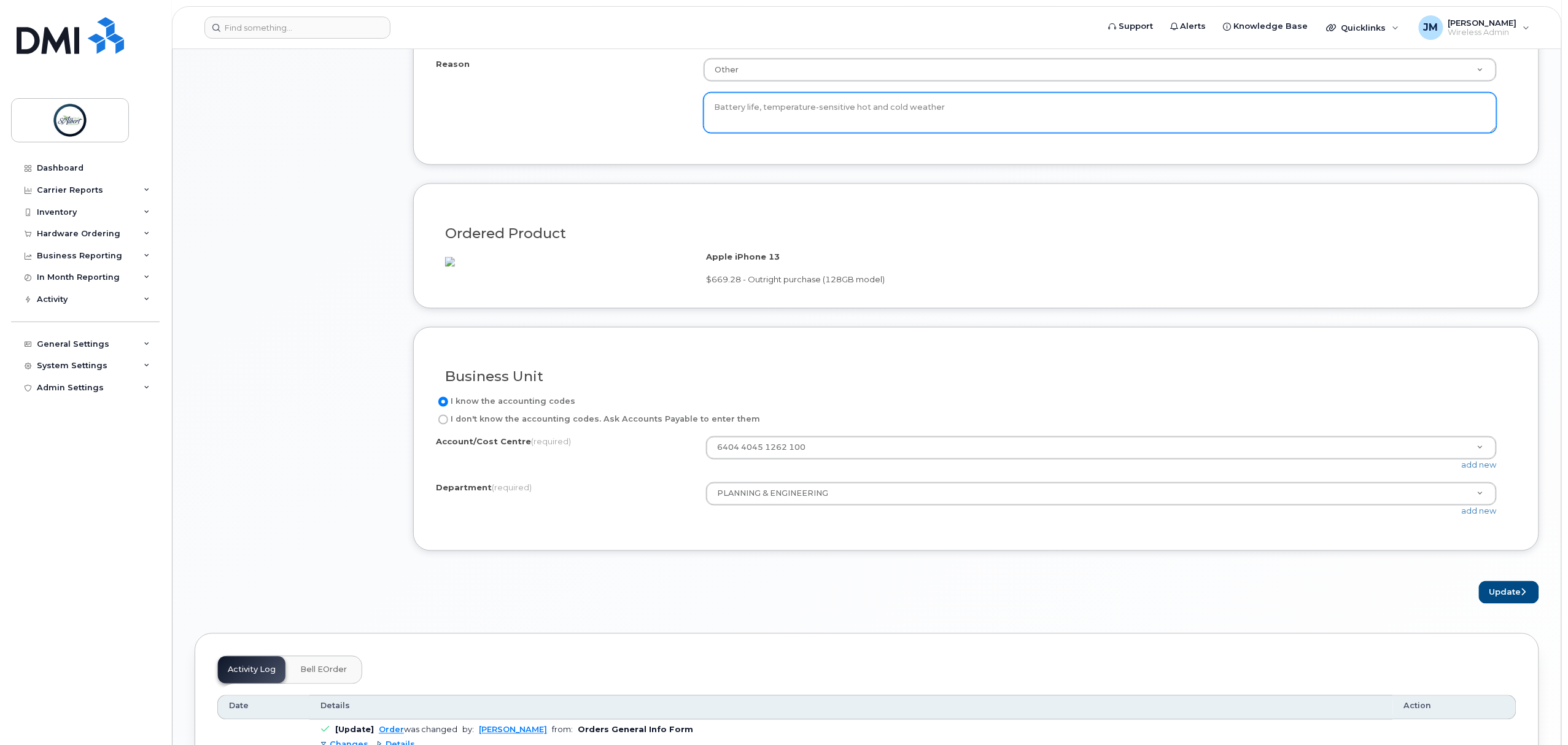
type textarea "Battery life, temperature-sensitive hot and cold weather"
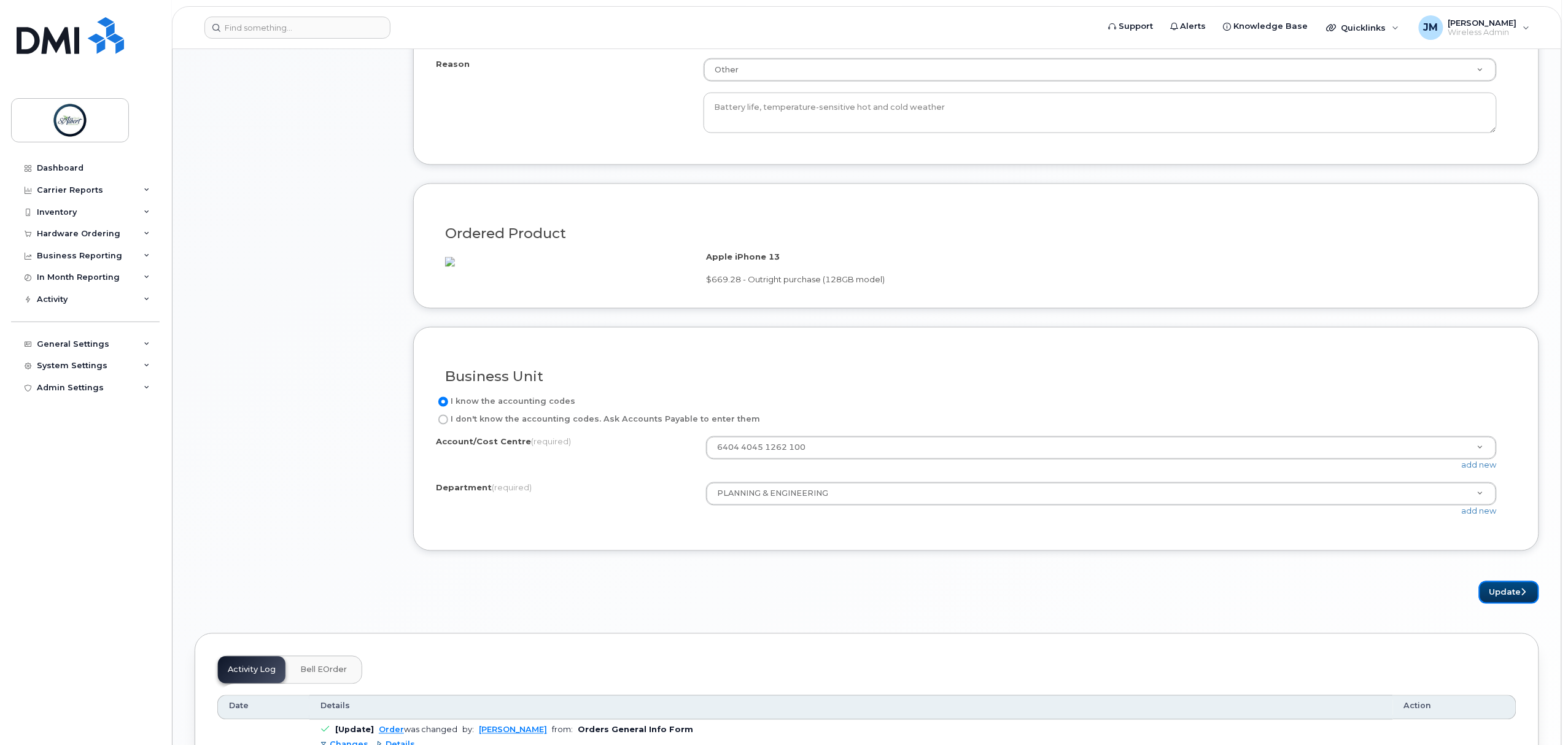
click at [1519, 604] on button "Update" at bounding box center [1509, 592] width 60 height 23
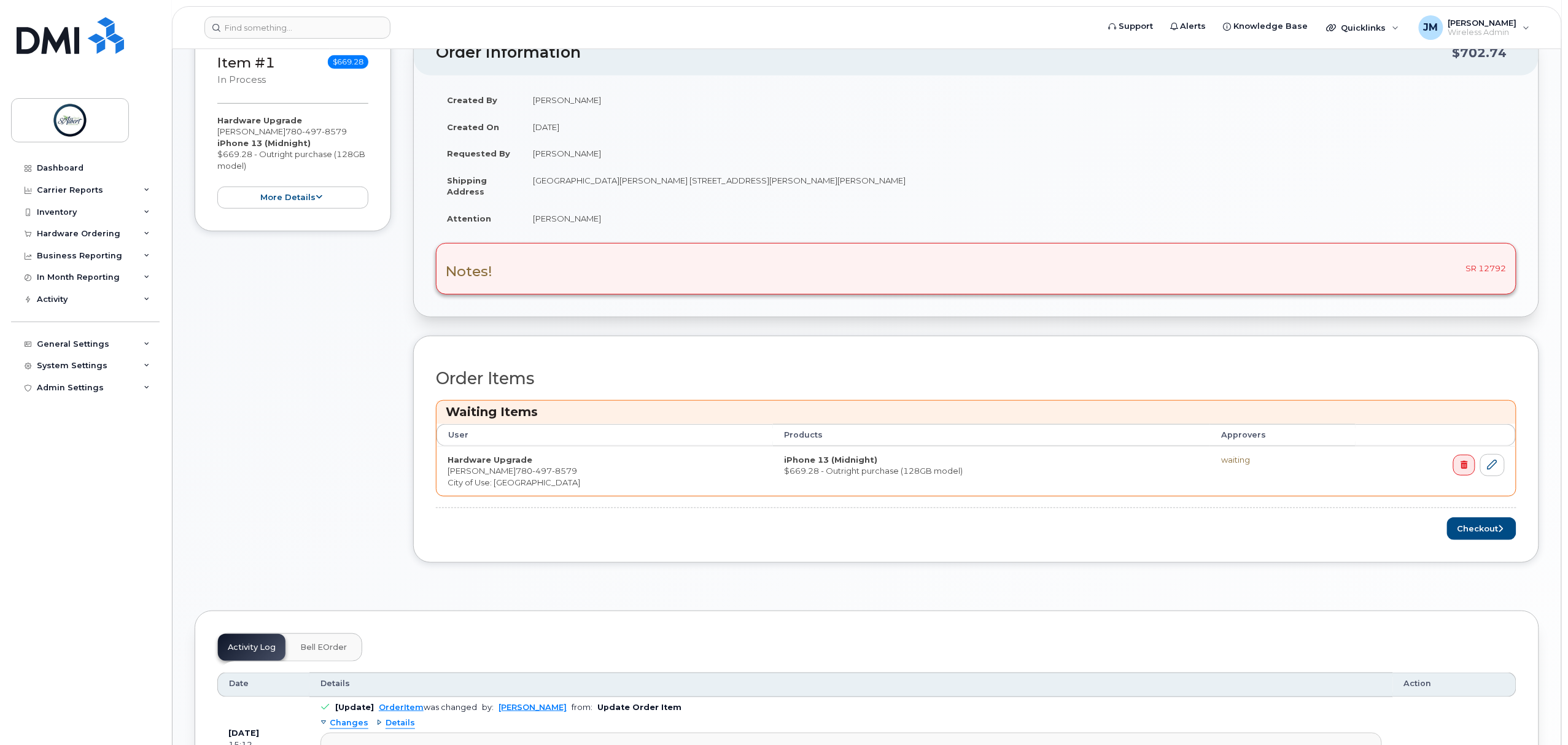
scroll to position [327, 0]
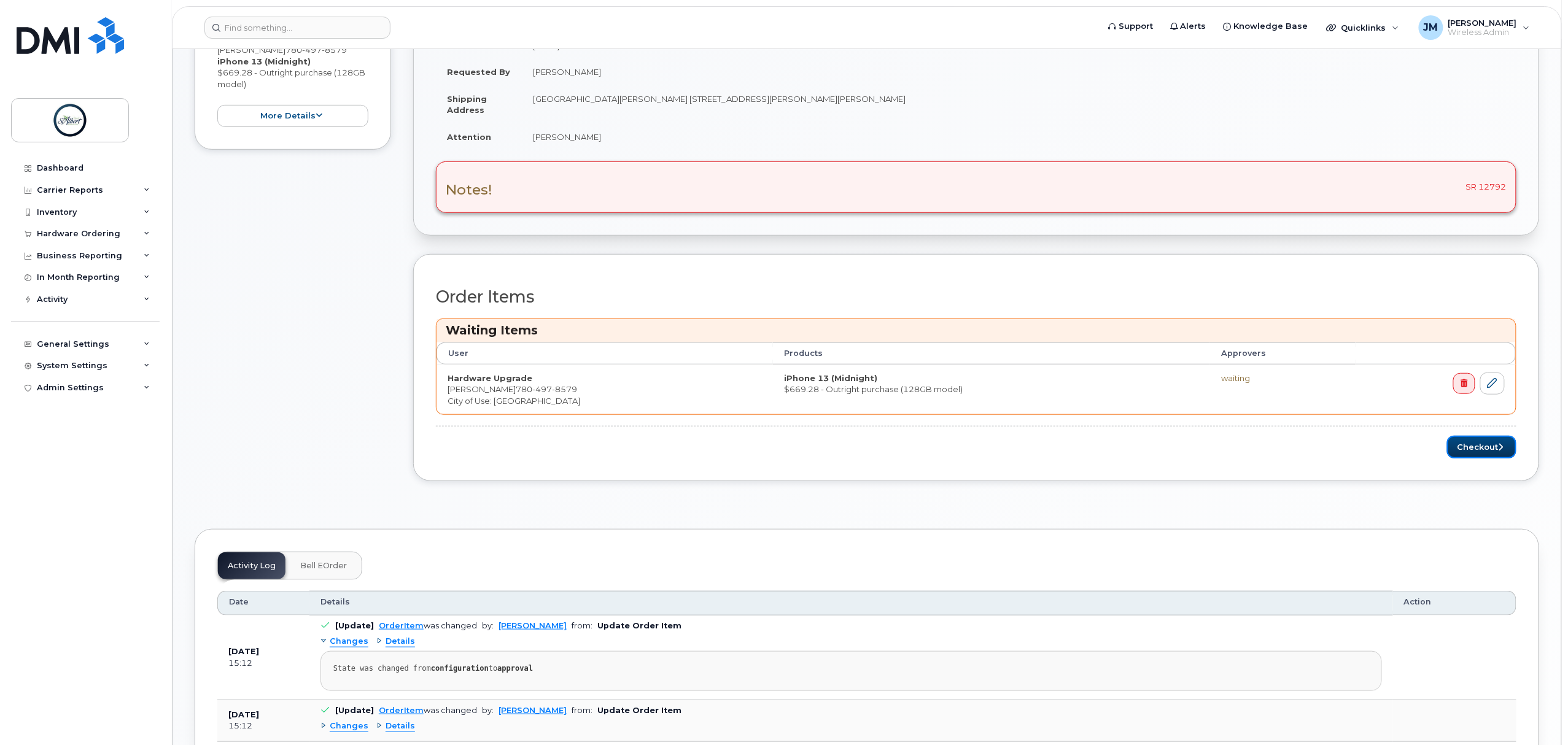
click at [1489, 448] on button "Checkout" at bounding box center [1482, 447] width 69 height 23
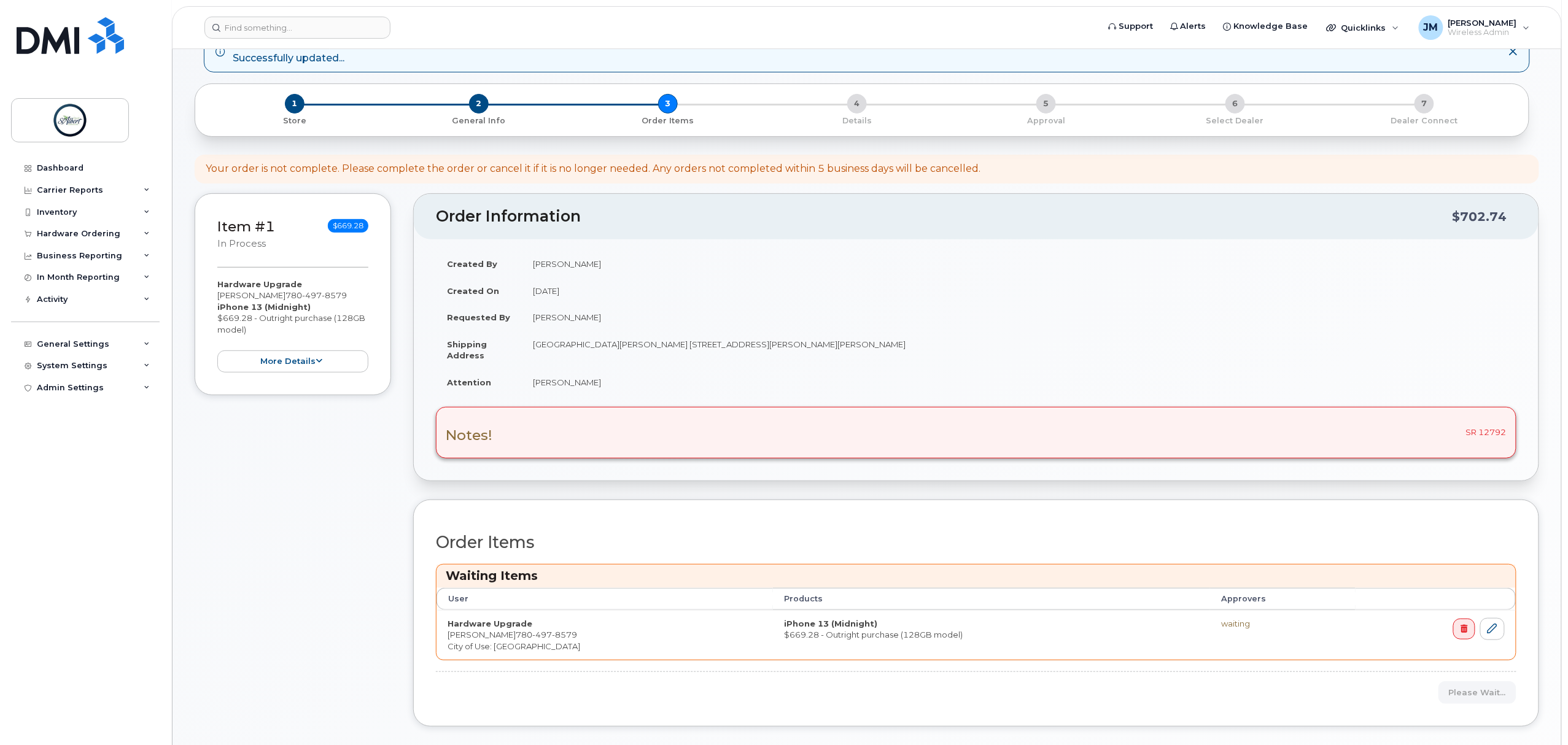
scroll to position [163, 0]
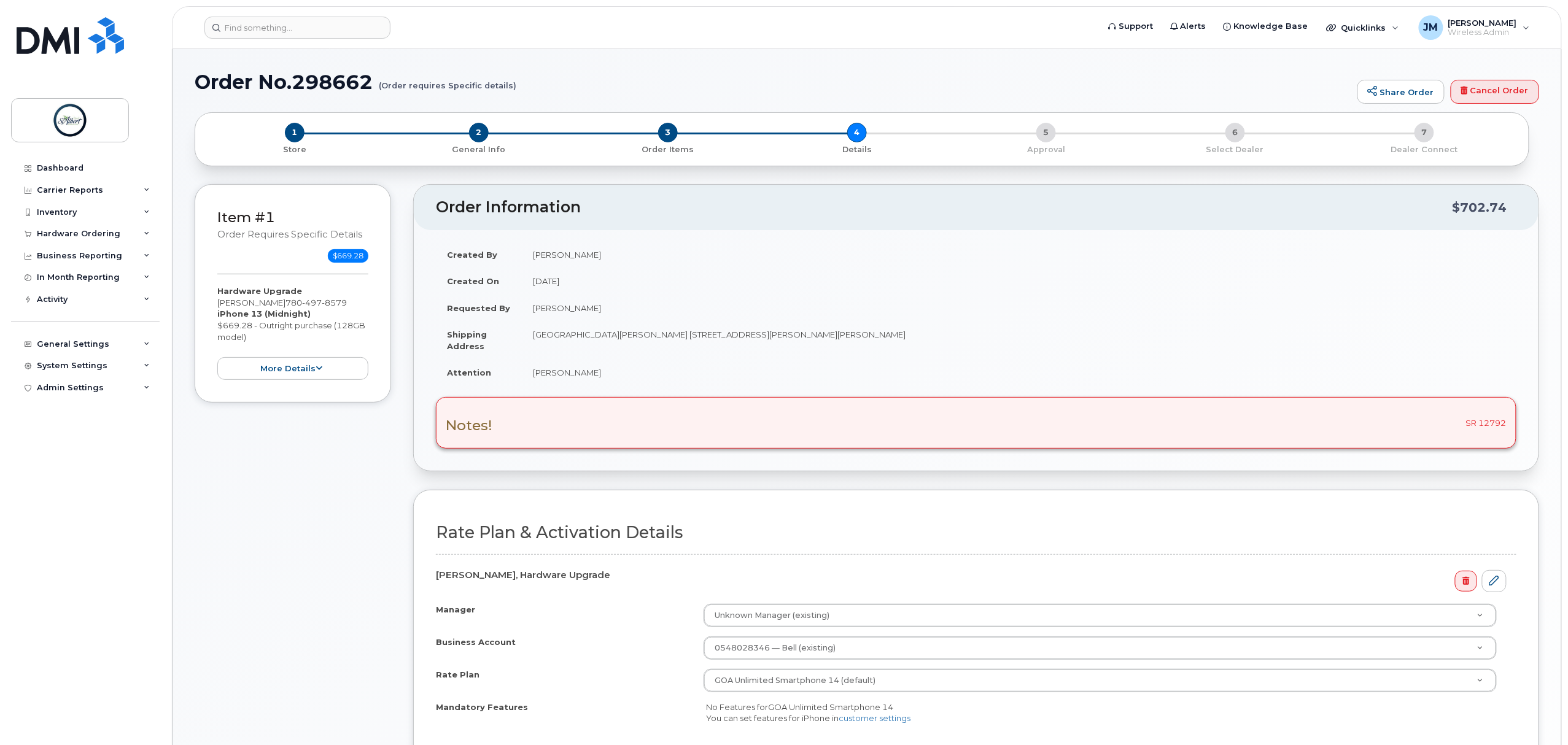
scroll to position [163, 0]
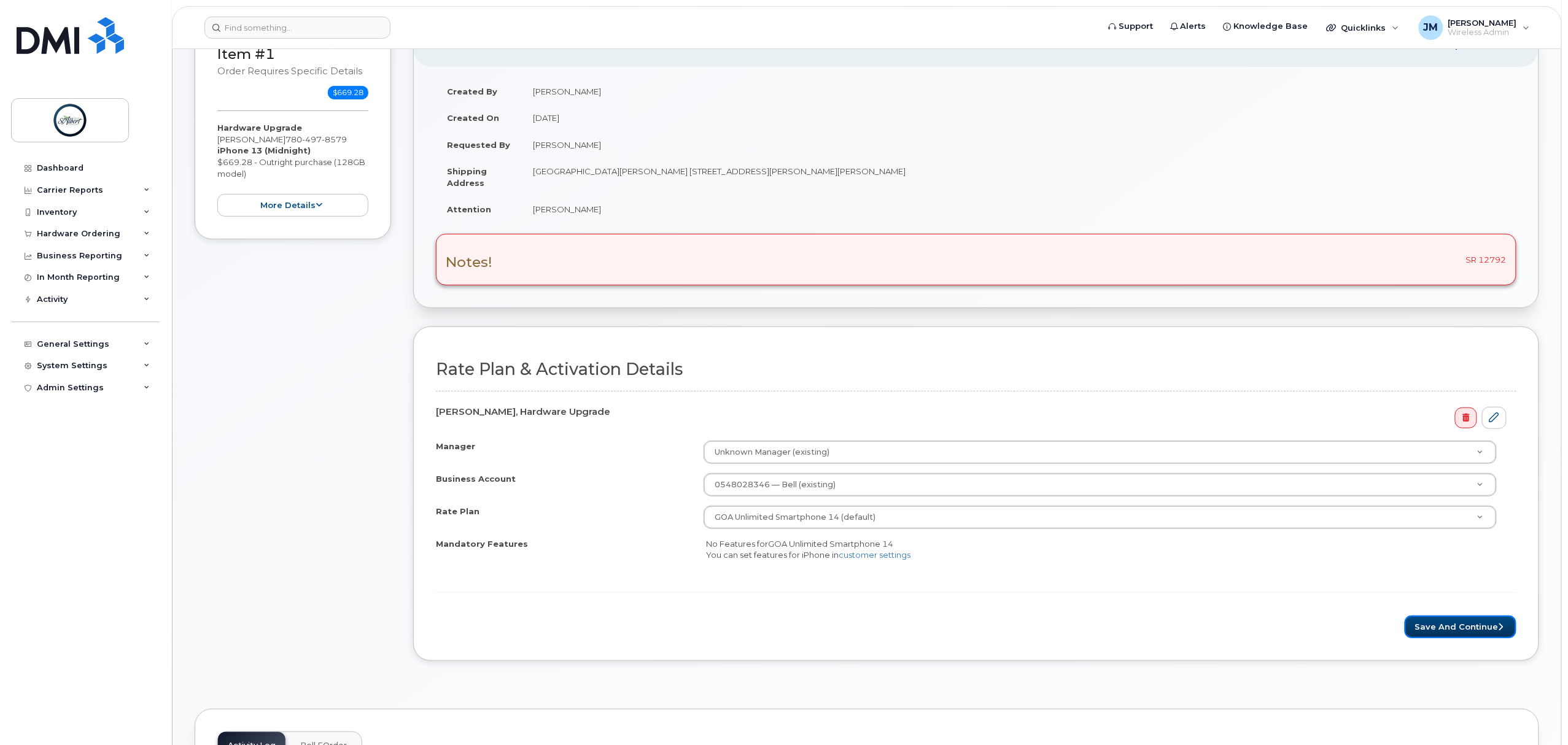
click at [1445, 629] on button "Save and Continue" at bounding box center [1461, 627] width 112 height 23
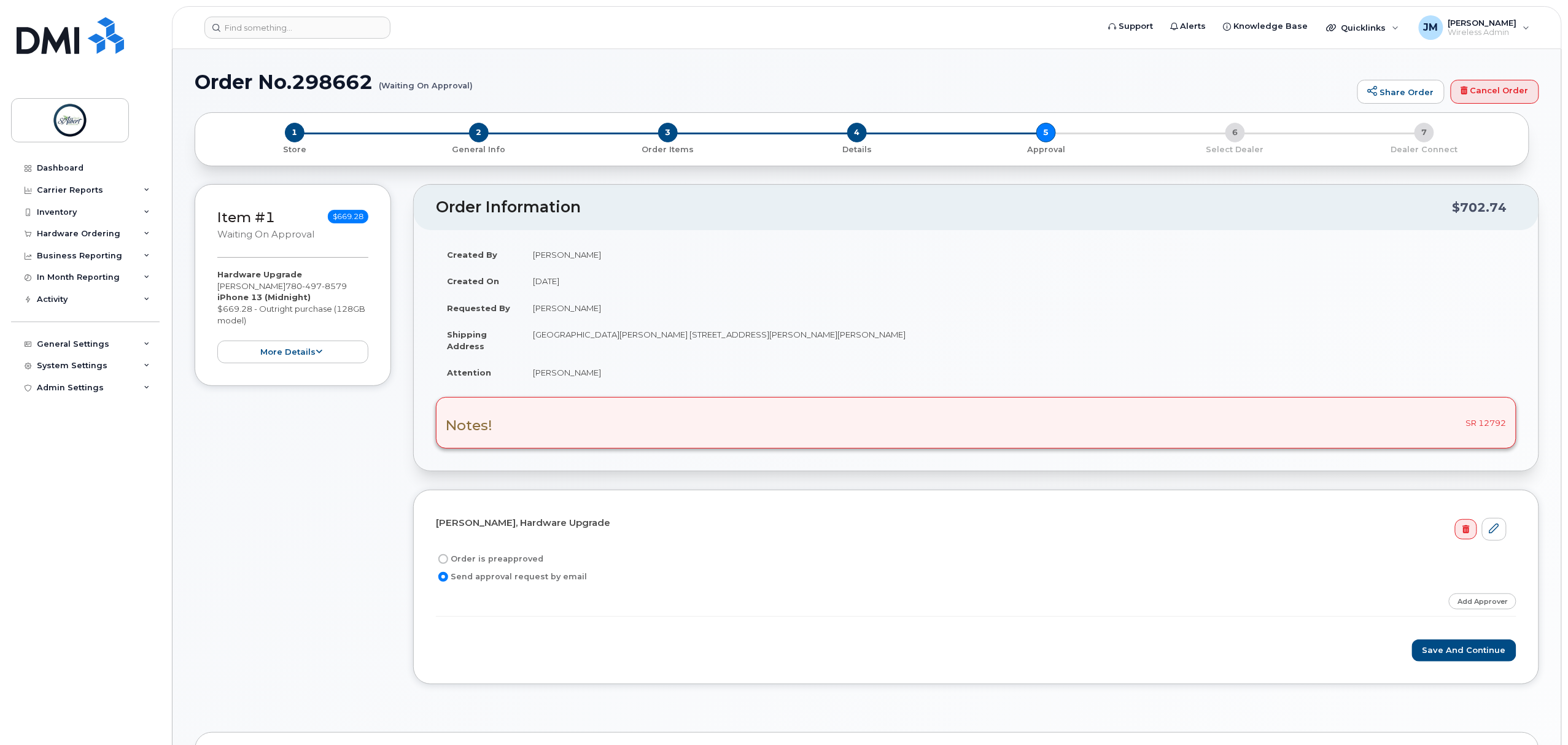
click at [495, 560] on label "Order is preapproved" at bounding box center [489, 559] width 107 height 14
click at [448, 560] on input "Order is preapproved" at bounding box center [443, 559] width 10 height 10
radio input "true"
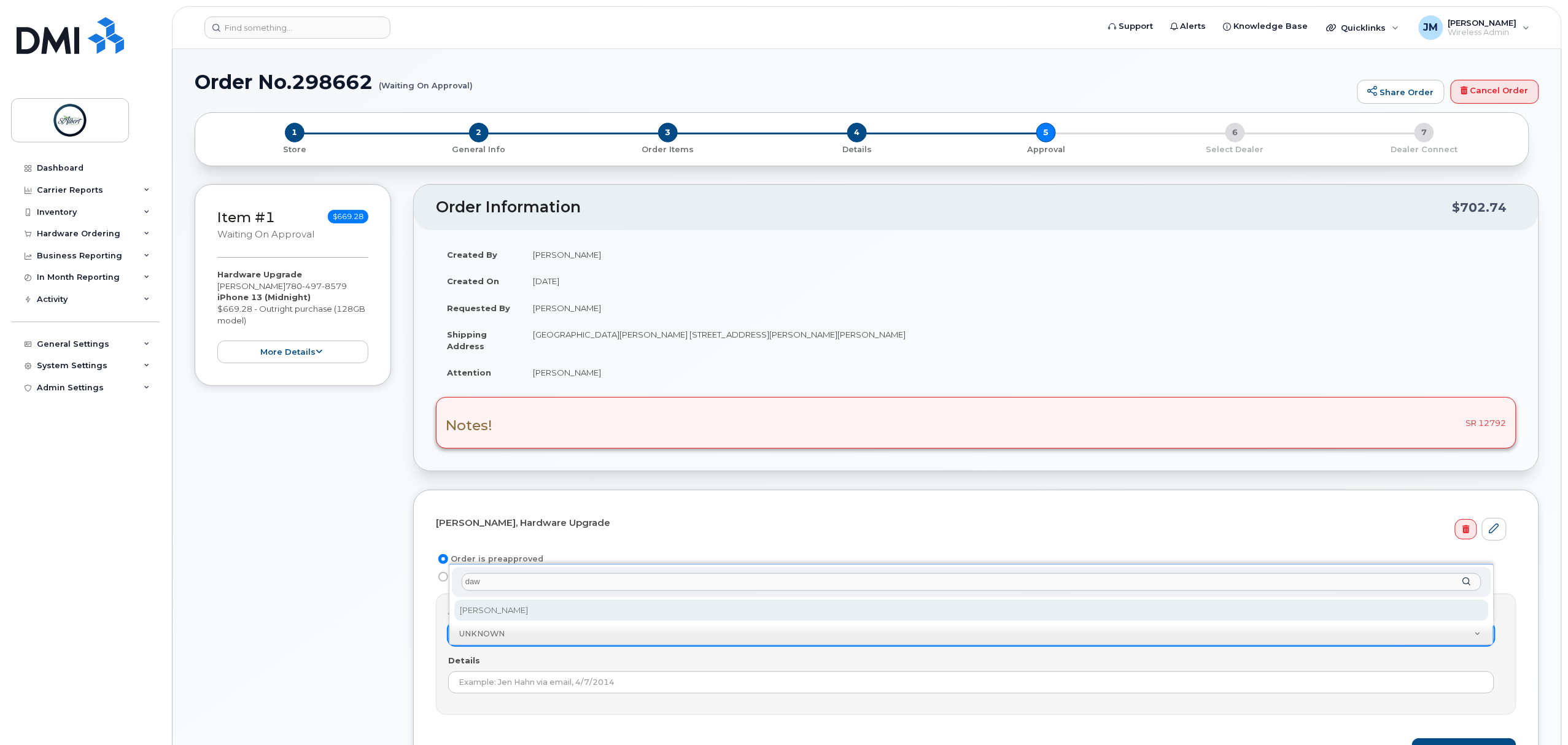
type input "[PERSON_NAME]"
select select "2008275"
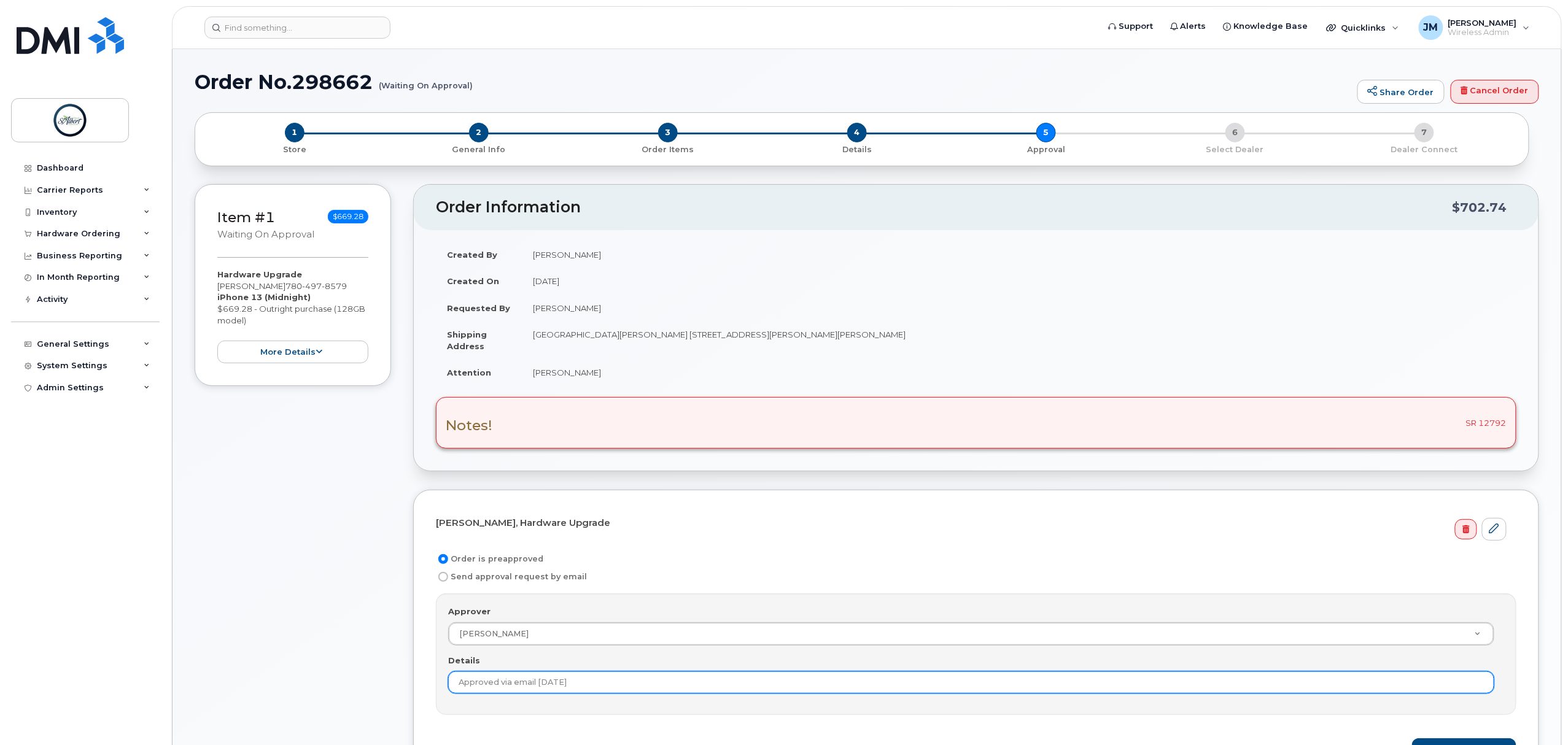
scroll to position [82, 0]
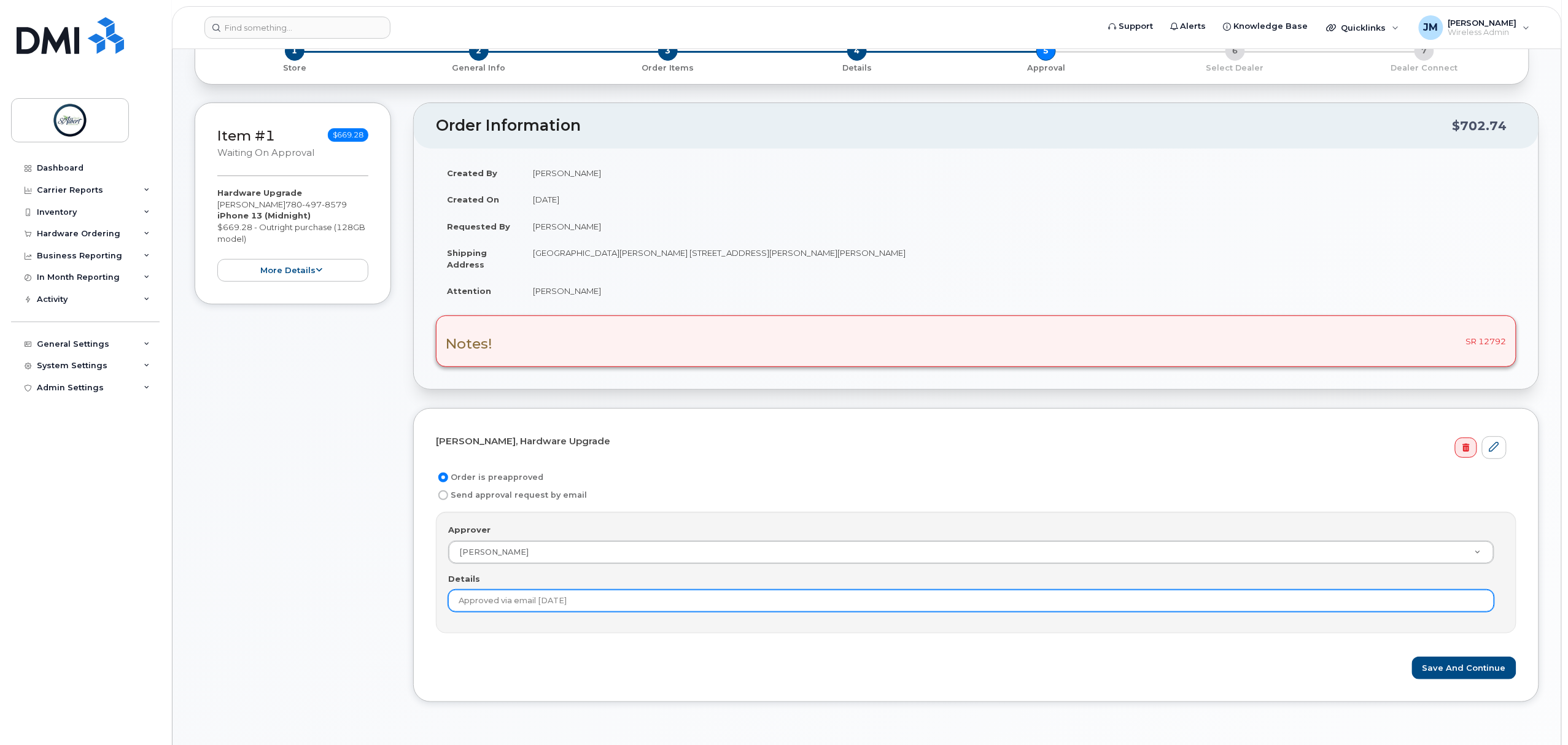
type input "Approved via email [DATE]"
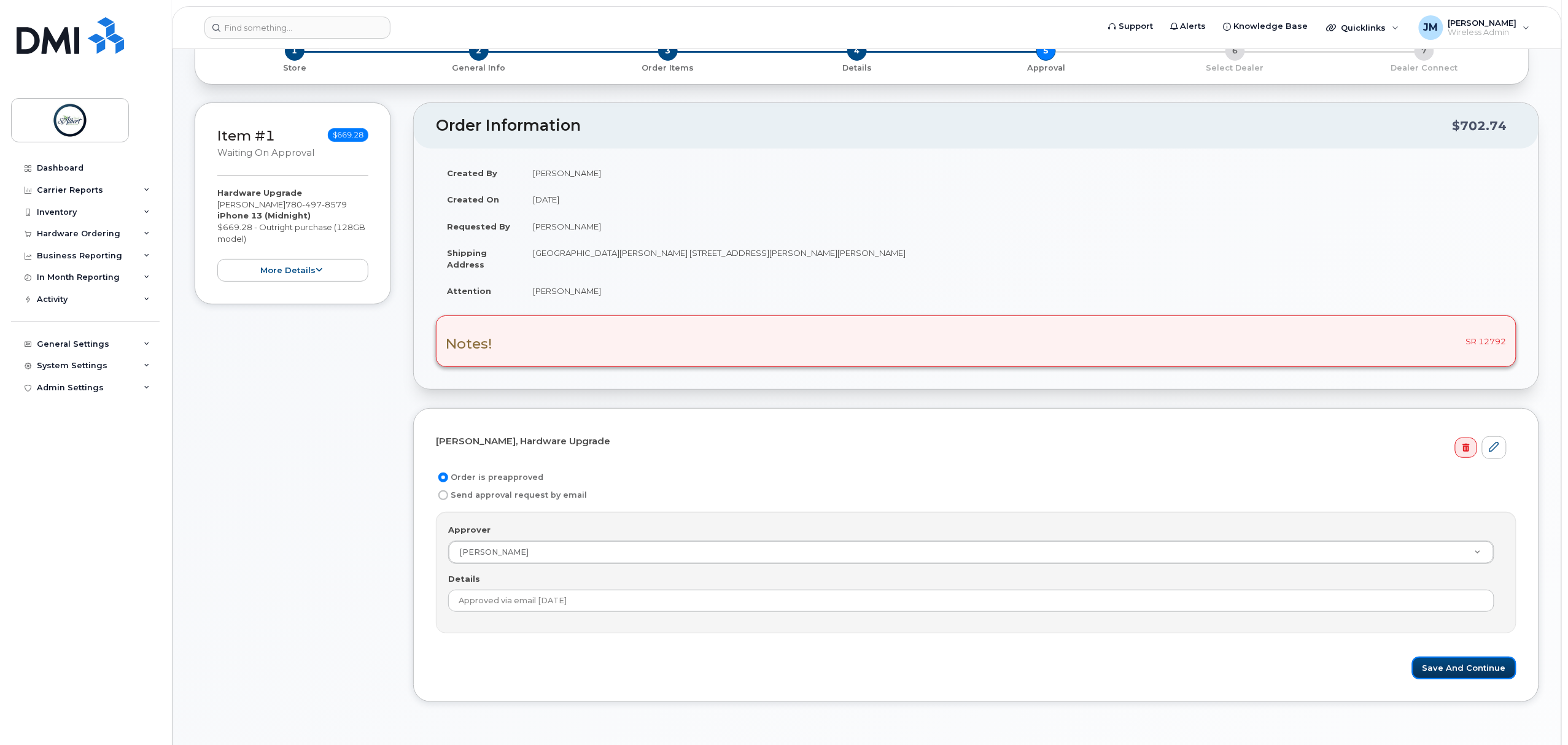
click at [1468, 670] on button "Save and Continue" at bounding box center [1465, 668] width 105 height 23
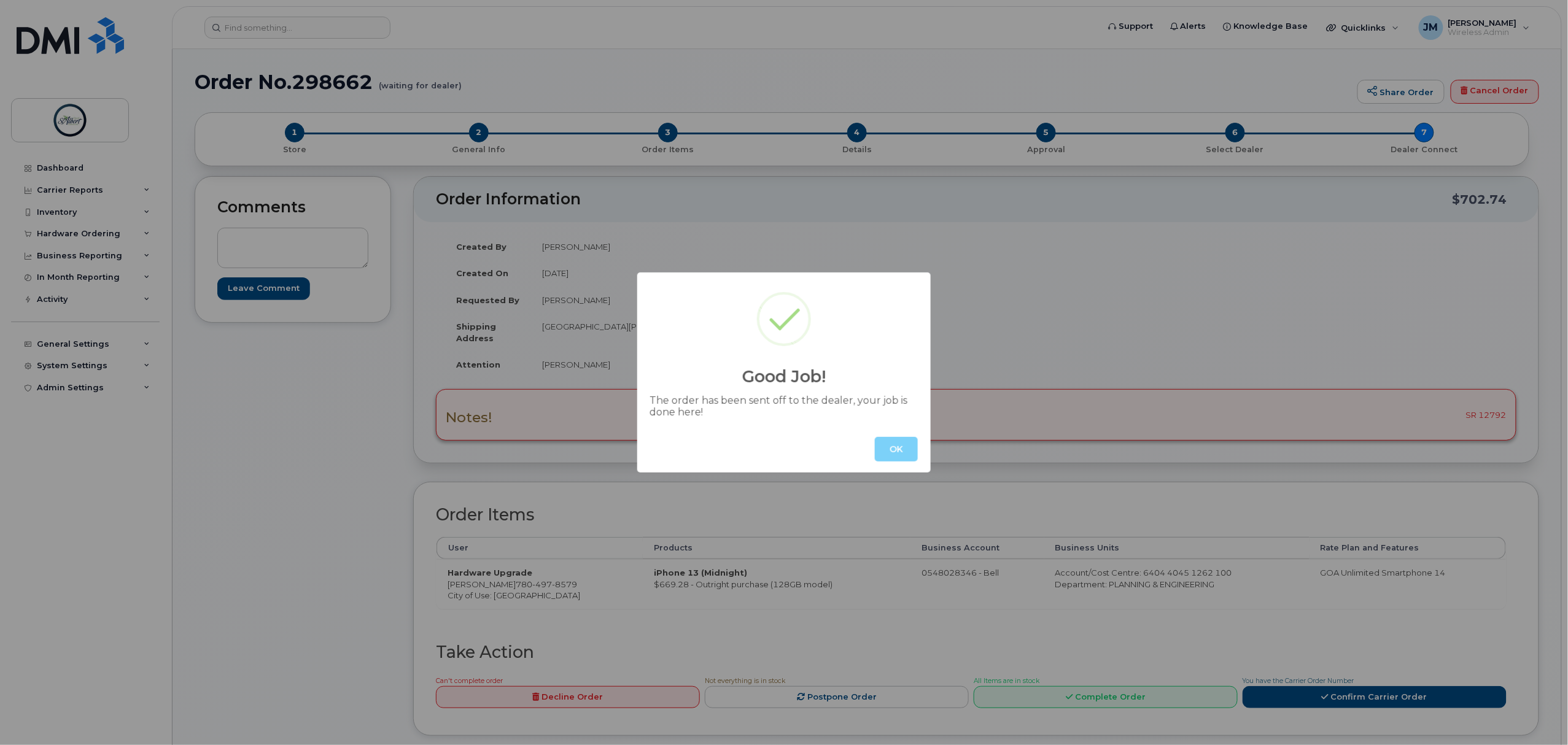
click at [907, 448] on button "OK" at bounding box center [896, 449] width 43 height 24
